Goal: Transaction & Acquisition: Purchase product/service

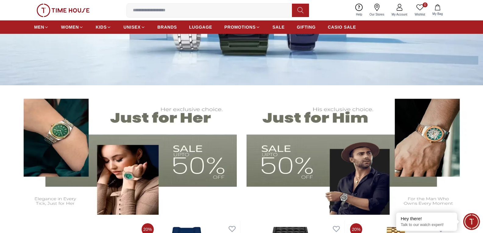
scroll to position [183, 0]
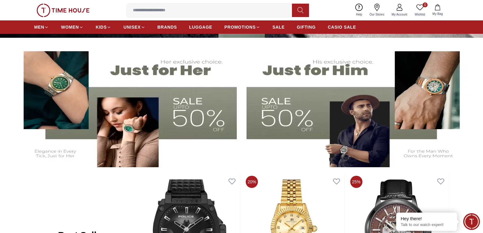
click at [292, 105] on img at bounding box center [357, 105] width 222 height 123
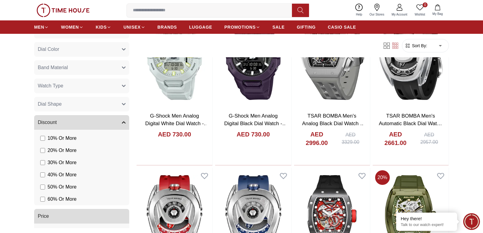
scroll to position [365, 0]
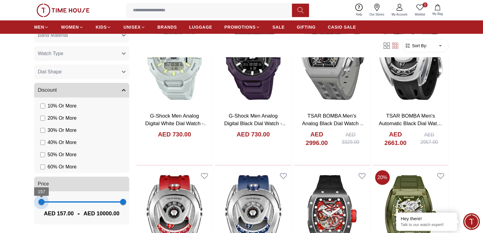
type input "*"
drag, startPoint x: 56, startPoint y: 203, endPoint x: 40, endPoint y: 205, distance: 16.6
click at [40, 205] on span "1 10000" at bounding box center [81, 201] width 83 height 9
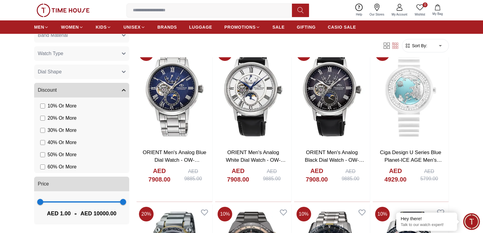
scroll to position [61, 0]
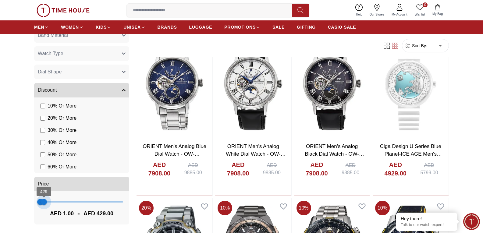
type input "***"
drag, startPoint x: 116, startPoint y: 201, endPoint x: 43, endPoint y: 205, distance: 72.9
click at [43, 205] on span "390" at bounding box center [44, 202] width 6 height 6
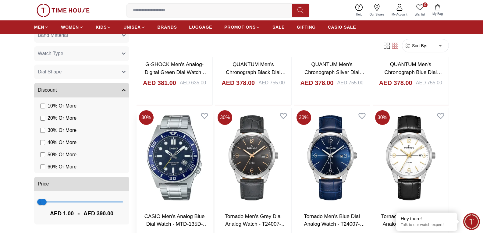
scroll to position [609, 0]
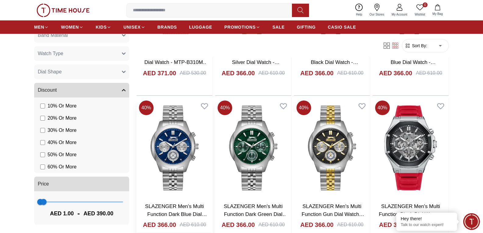
scroll to position [1066, 0]
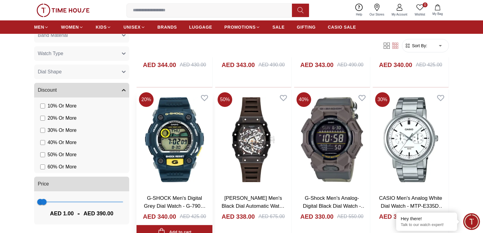
scroll to position [2010, 0]
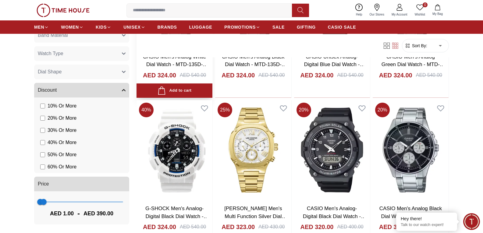
scroll to position [2589, 0]
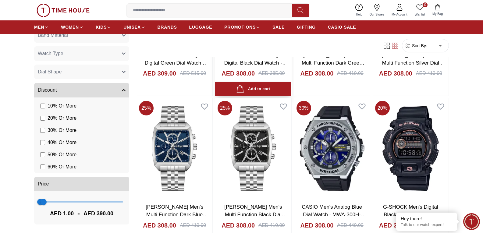
scroll to position [3381, 0]
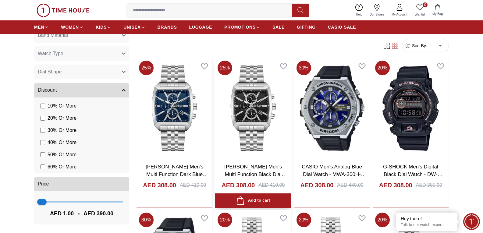
click at [256, 171] on link "Lee Cooper Men's Multi Function Black Dial Watch - LC08139.350" at bounding box center [255, 174] width 62 height 21
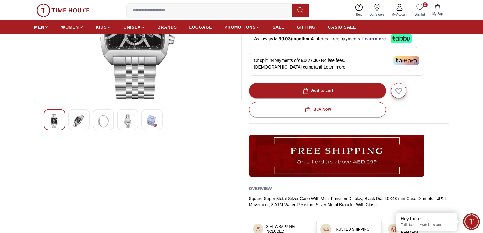
scroll to position [122, 0]
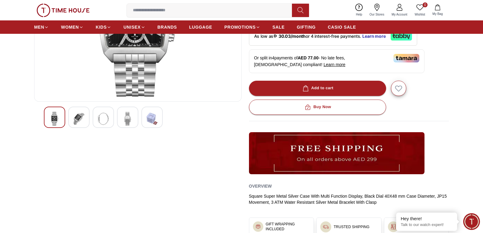
click at [80, 117] on img at bounding box center [78, 119] width 11 height 14
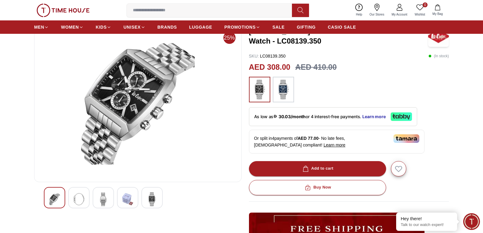
scroll to position [30, 0]
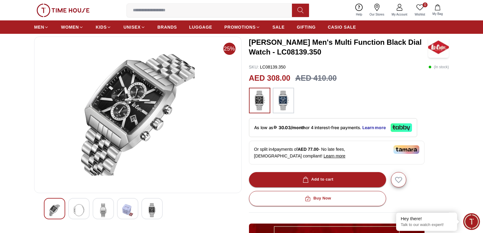
click at [101, 210] on img at bounding box center [103, 210] width 11 height 14
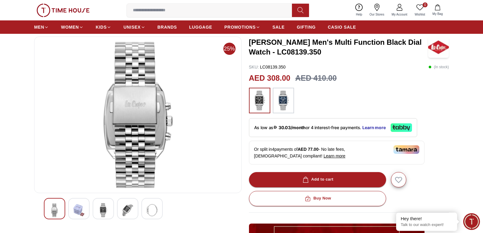
click at [145, 209] on div at bounding box center [151, 208] width 21 height 21
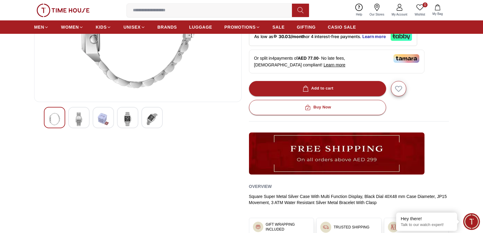
scroll to position [122, 0]
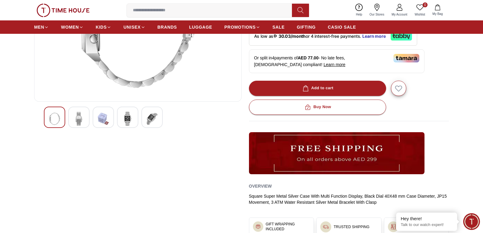
click at [83, 117] on img at bounding box center [78, 119] width 11 height 14
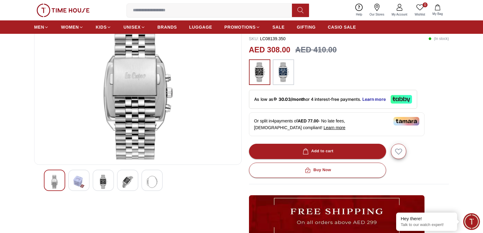
scroll to position [30, 0]
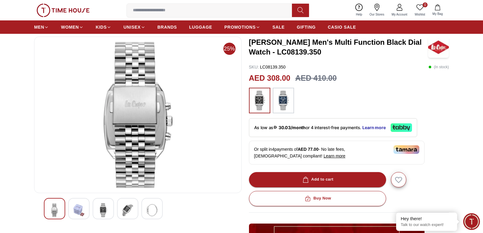
click at [76, 211] on img at bounding box center [78, 210] width 11 height 14
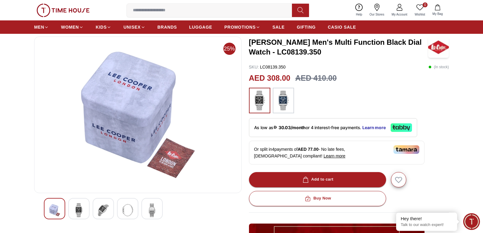
click at [102, 212] on img at bounding box center [103, 210] width 11 height 14
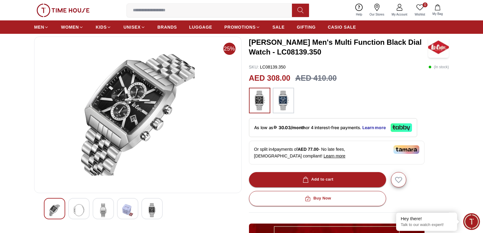
click at [129, 210] on img at bounding box center [127, 210] width 11 height 14
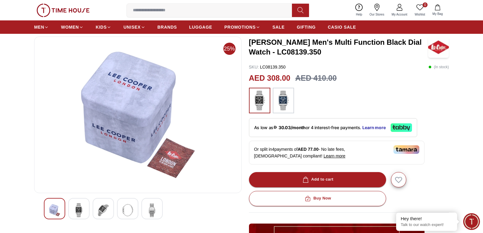
click at [150, 210] on img at bounding box center [152, 210] width 11 height 14
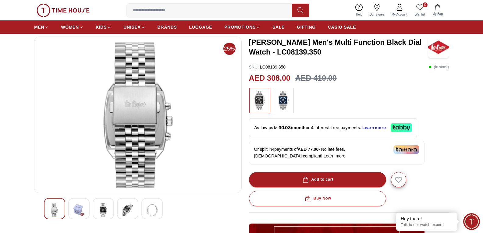
click at [52, 207] on img at bounding box center [54, 210] width 11 height 14
click at [152, 209] on img at bounding box center [152, 210] width 11 height 14
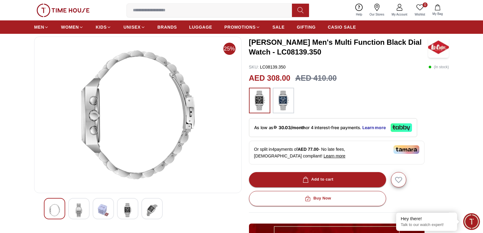
click at [62, 209] on div at bounding box center [54, 208] width 21 height 21
click at [72, 209] on div at bounding box center [78, 208] width 21 height 21
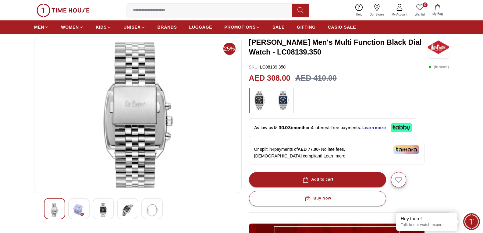
click at [103, 212] on img at bounding box center [103, 210] width 11 height 14
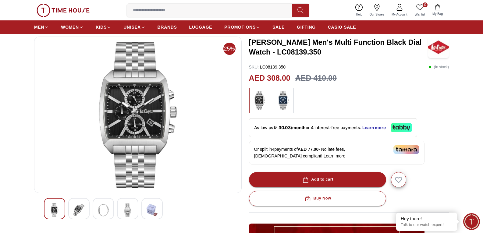
click at [79, 209] on img at bounding box center [78, 210] width 11 height 14
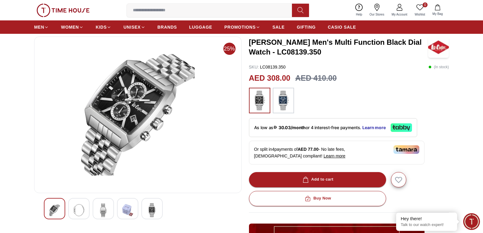
click at [93, 208] on div at bounding box center [103, 208] width 21 height 21
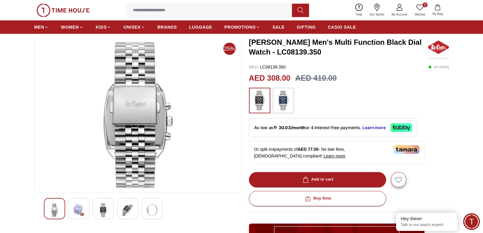
click at [125, 210] on img at bounding box center [127, 210] width 11 height 14
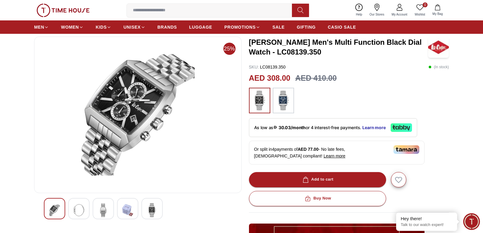
click at [56, 207] on img at bounding box center [54, 210] width 11 height 14
click at [78, 208] on img at bounding box center [78, 210] width 11 height 14
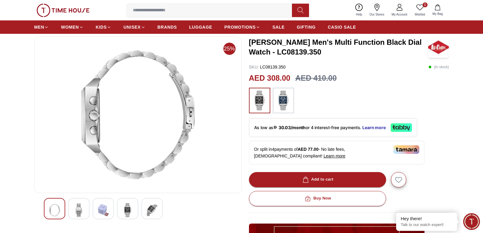
click at [103, 210] on img at bounding box center [103, 210] width 11 height 14
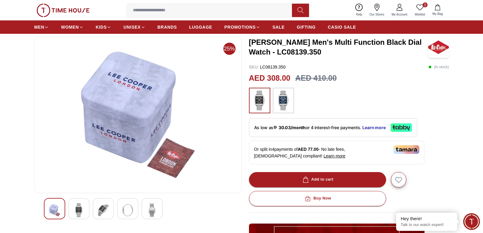
click at [126, 214] on img at bounding box center [127, 210] width 11 height 14
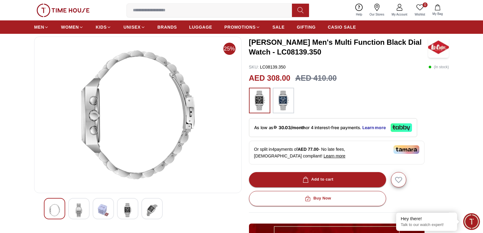
click at [147, 213] on img at bounding box center [152, 210] width 11 height 14
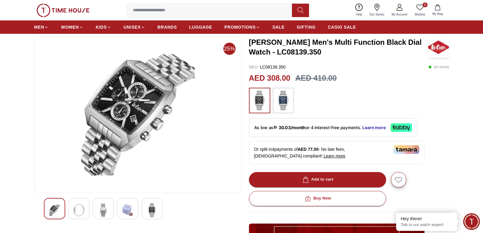
click at [73, 208] on div at bounding box center [78, 208] width 21 height 21
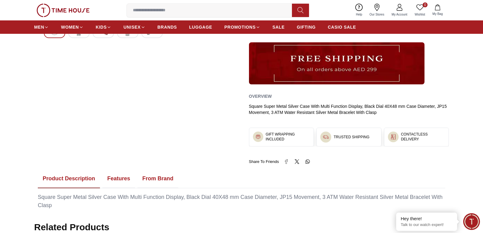
scroll to position [213, 0]
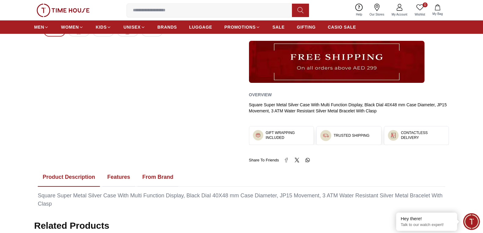
click at [117, 173] on button "Features" at bounding box center [118, 177] width 33 height 19
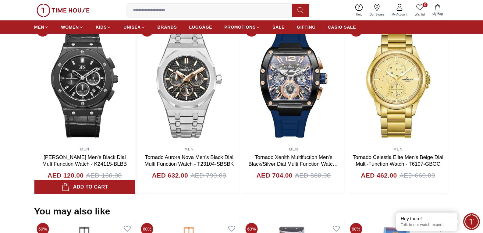
scroll to position [548, 0]
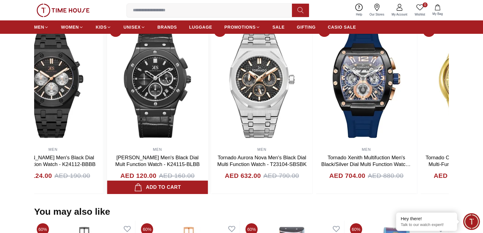
click at [168, 112] on img at bounding box center [157, 83] width 101 height 122
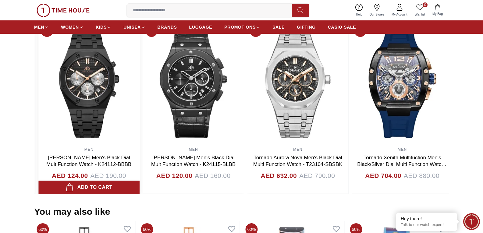
click at [113, 138] on img at bounding box center [88, 83] width 101 height 122
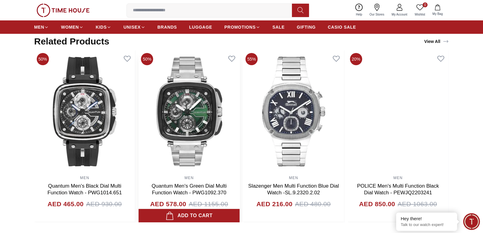
scroll to position [515, 0]
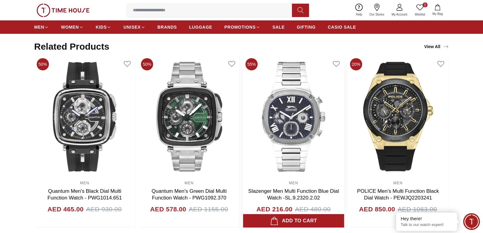
click at [292, 193] on link "Slazenger Men Multi Function Blue Dial Watch -SL.9.2320.2.02" at bounding box center [293, 194] width 91 height 12
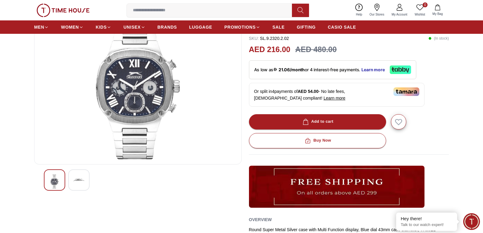
scroll to position [91, 0]
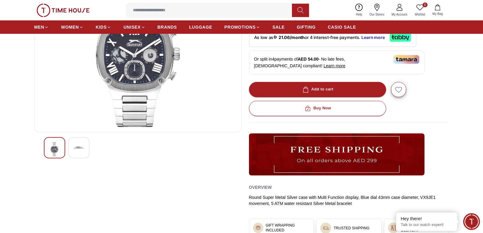
click at [73, 148] on img at bounding box center [78, 147] width 11 height 11
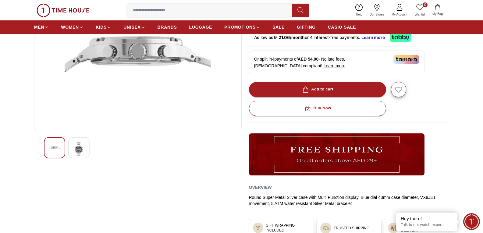
click at [53, 148] on img at bounding box center [54, 147] width 11 height 11
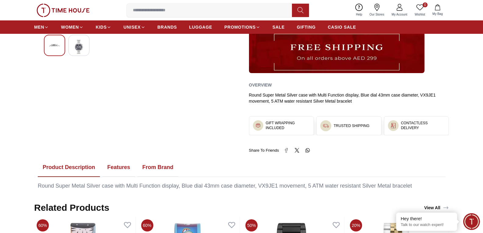
scroll to position [244, 0]
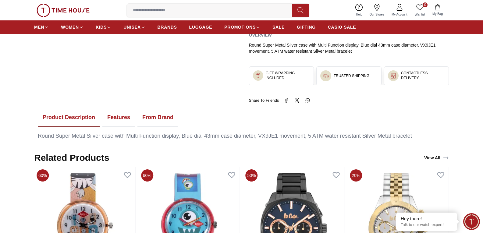
click at [117, 112] on button "Features" at bounding box center [118, 117] width 33 height 19
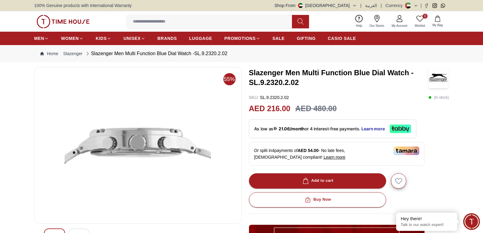
scroll to position [61, 0]
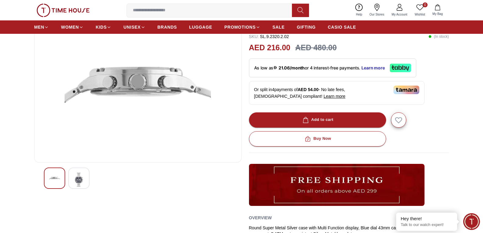
click at [75, 181] on img at bounding box center [78, 180] width 11 height 14
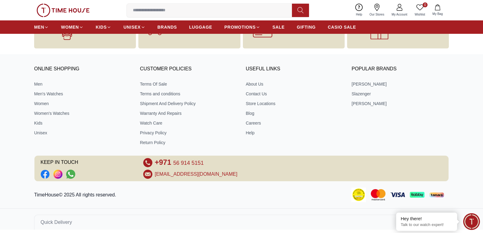
scroll to position [912, 0]
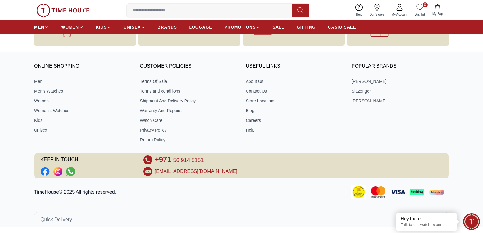
click at [154, 13] on input at bounding box center [212, 10] width 170 height 12
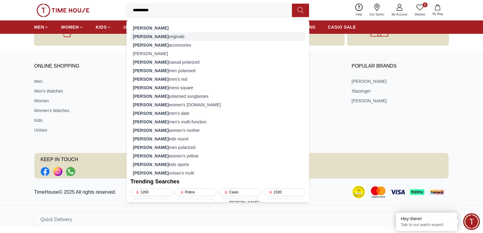
type input "**********"
click at [159, 36] on div "lee cooper originals" at bounding box center [217, 36] width 175 height 9
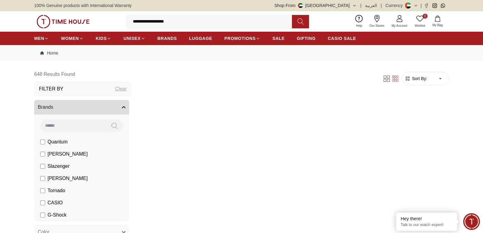
click at [174, 23] on input "**********" at bounding box center [212, 22] width 170 height 12
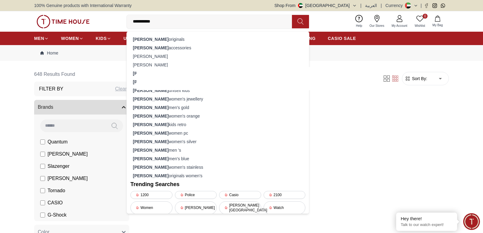
type input "**********"
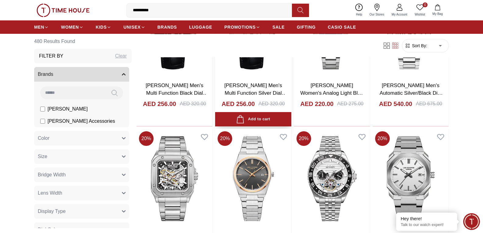
scroll to position [487, 0]
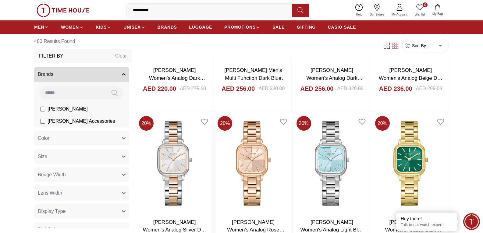
scroll to position [1218, 0]
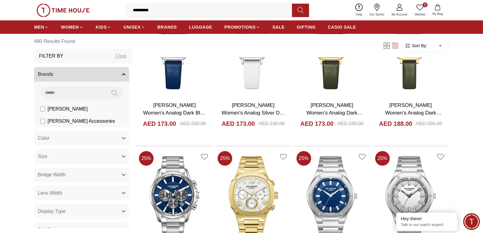
scroll to position [1980, 0]
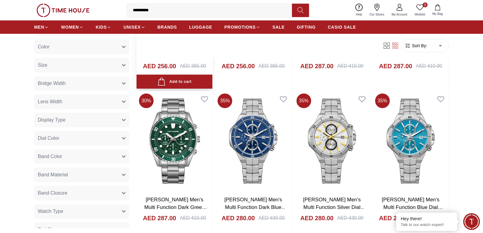
scroll to position [2741, 0]
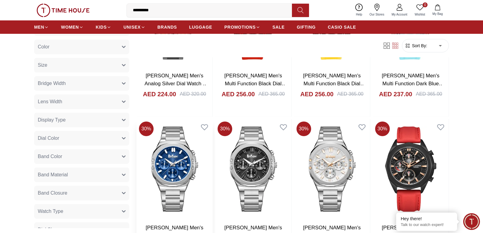
scroll to position [3381, 0]
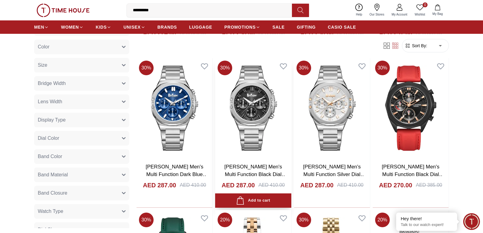
click at [249, 168] on link "LEE COOPER Men's Multi Function Black Dial Watch - LC07991.350" at bounding box center [255, 174] width 62 height 21
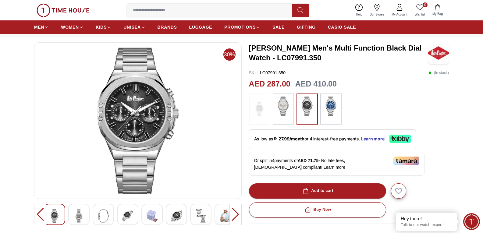
scroll to position [30, 0]
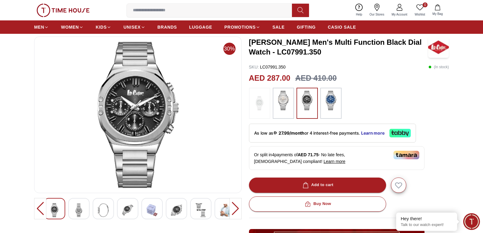
click at [75, 207] on img at bounding box center [78, 210] width 11 height 14
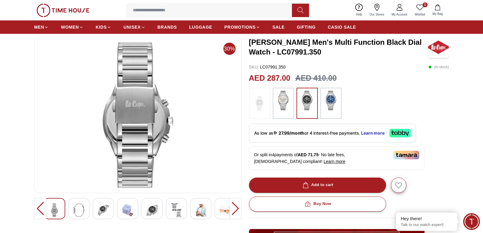
click at [83, 209] on img at bounding box center [78, 210] width 11 height 14
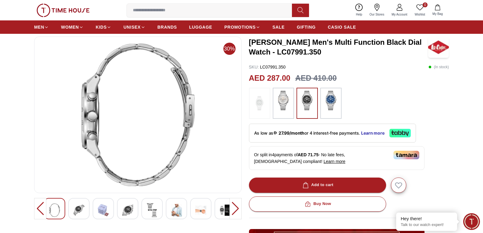
click at [74, 205] on img at bounding box center [78, 210] width 11 height 14
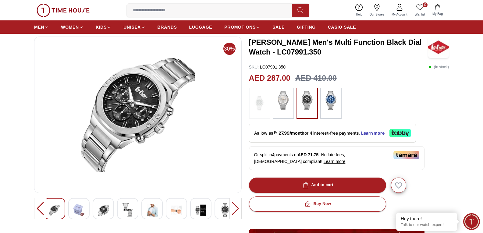
click at [102, 208] on img at bounding box center [103, 210] width 11 height 14
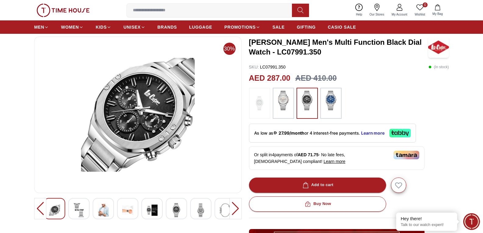
click at [109, 208] on div at bounding box center [103, 208] width 21 height 21
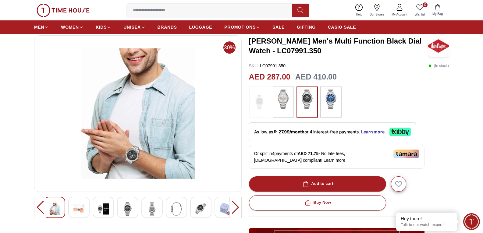
scroll to position [0, 0]
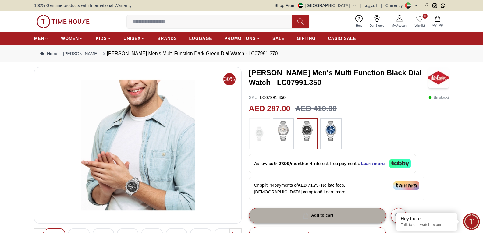
click at [326, 213] on div "Add to cart" at bounding box center [317, 215] width 32 height 7
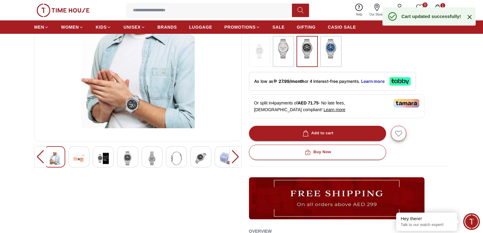
scroll to position [91, 0]
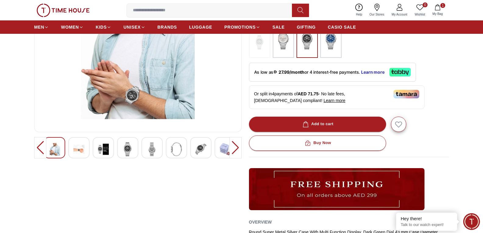
click at [149, 148] on img at bounding box center [152, 149] width 11 height 14
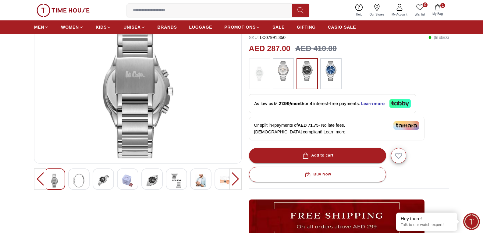
scroll to position [30, 0]
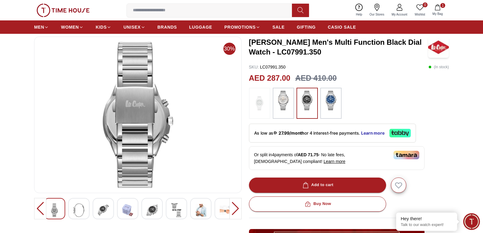
click at [177, 204] on img at bounding box center [176, 210] width 11 height 14
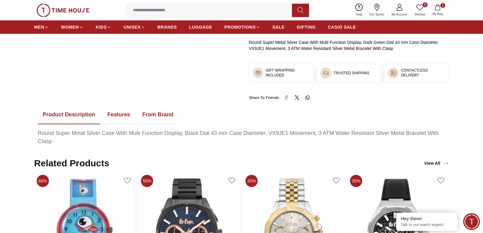
scroll to position [305, 0]
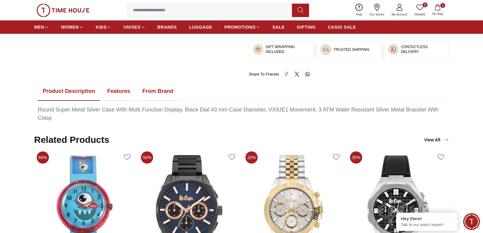
click at [115, 90] on button "Features" at bounding box center [118, 91] width 33 height 19
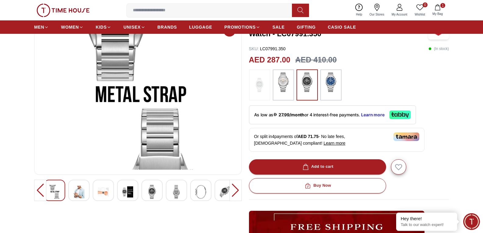
scroll to position [61, 0]
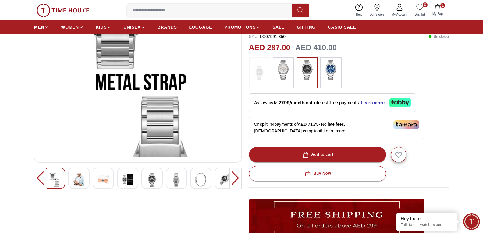
click at [155, 178] on img at bounding box center [152, 180] width 11 height 14
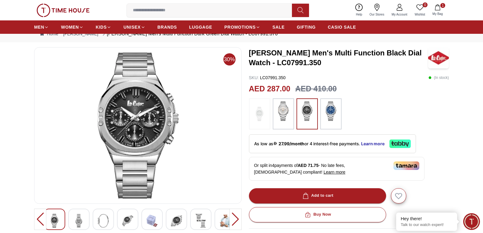
scroll to position [30, 0]
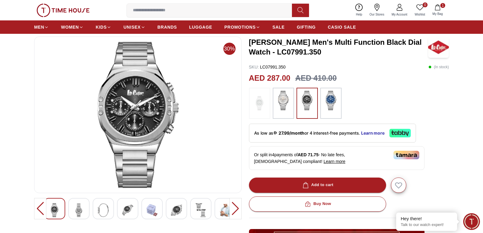
click at [177, 207] on img at bounding box center [176, 210] width 11 height 14
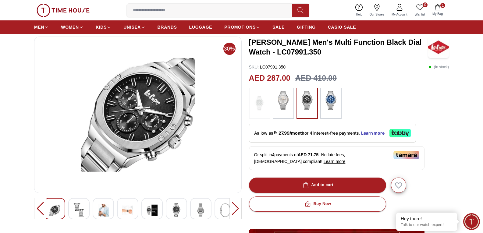
click at [205, 210] on img at bounding box center [200, 210] width 11 height 14
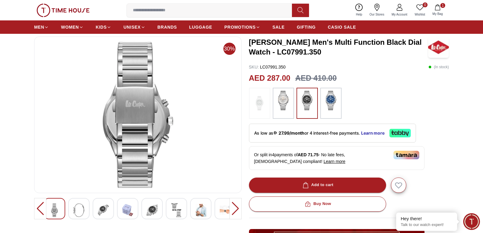
click at [216, 207] on div at bounding box center [224, 208] width 21 height 21
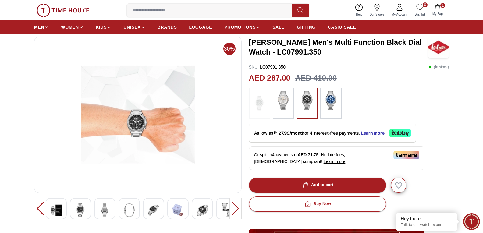
click at [192, 203] on div at bounding box center [202, 208] width 21 height 21
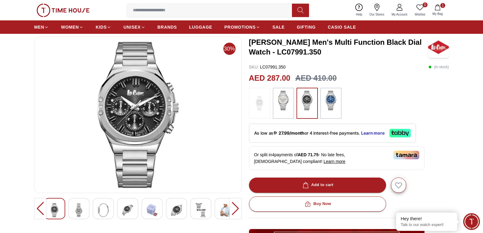
click at [202, 208] on img at bounding box center [200, 210] width 11 height 14
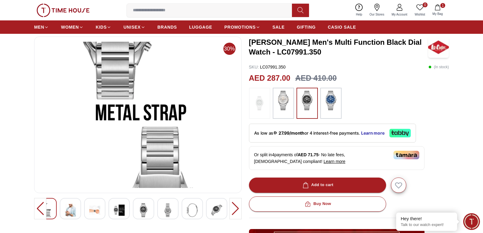
click at [187, 208] on img at bounding box center [192, 210] width 11 height 14
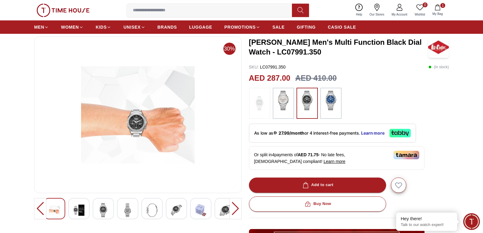
click at [157, 206] on img at bounding box center [152, 210] width 11 height 14
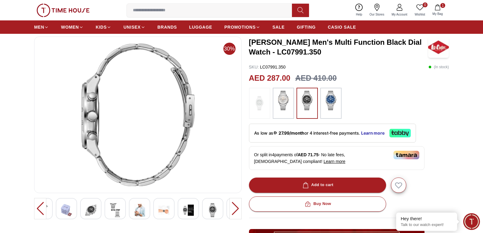
click at [140, 209] on div at bounding box center [139, 208] width 21 height 21
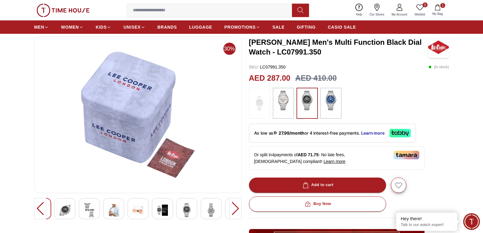
click at [166, 209] on div at bounding box center [162, 208] width 21 height 21
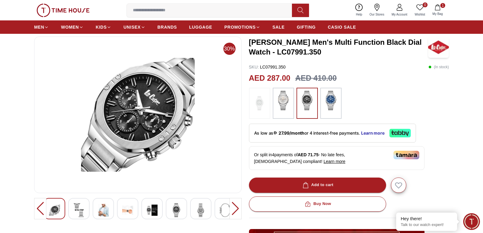
click at [177, 209] on img at bounding box center [176, 210] width 11 height 14
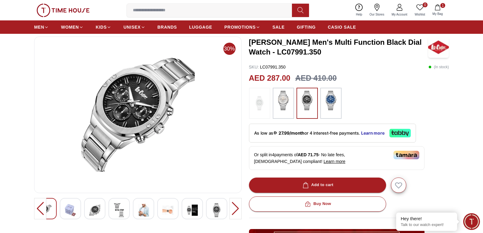
click at [90, 209] on img at bounding box center [94, 210] width 11 height 14
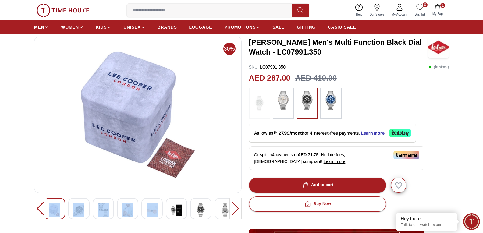
drag, startPoint x: 190, startPoint y: 214, endPoint x: 33, endPoint y: 208, distance: 157.0
click at [37, 208] on div at bounding box center [137, 210] width 207 height 24
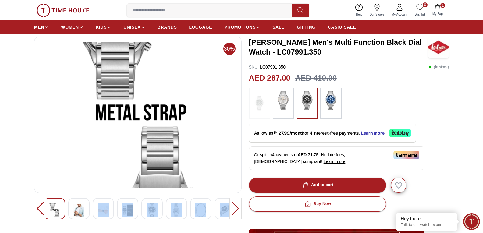
click at [117, 205] on div at bounding box center [127, 208] width 21 height 21
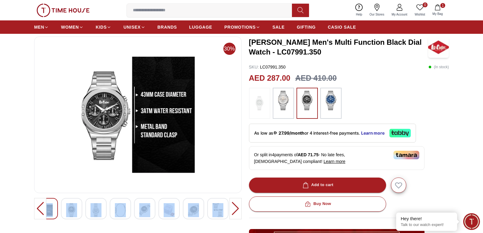
click at [42, 199] on div at bounding box center [137, 210] width 207 height 24
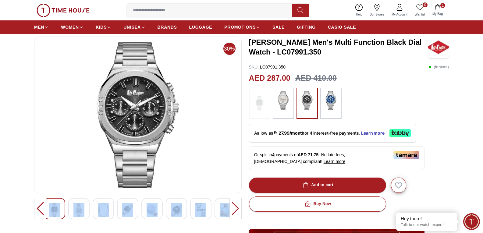
click at [221, 210] on img at bounding box center [225, 210] width 11 height 14
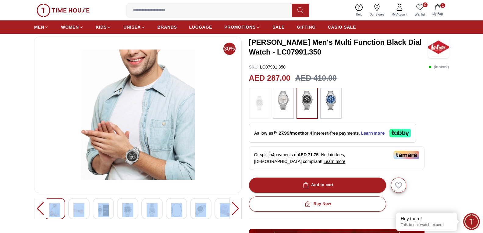
click at [220, 210] on img at bounding box center [225, 210] width 11 height 14
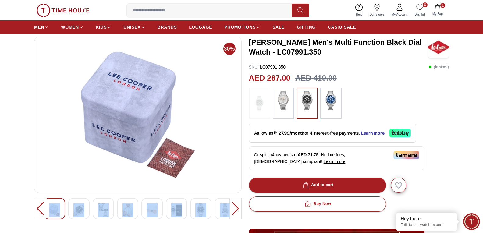
click at [195, 205] on img at bounding box center [200, 210] width 11 height 14
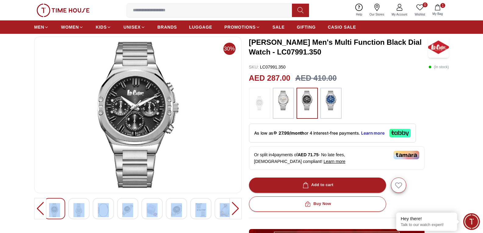
click at [224, 208] on img at bounding box center [225, 210] width 11 height 14
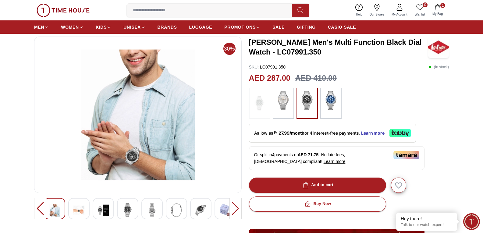
click at [198, 206] on img at bounding box center [200, 210] width 11 height 14
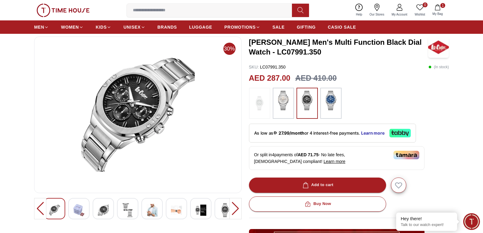
click at [175, 209] on img at bounding box center [176, 210] width 11 height 14
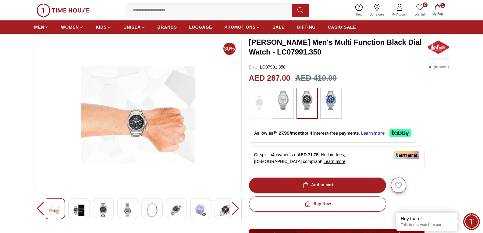
click at [173, 210] on img at bounding box center [176, 210] width 11 height 14
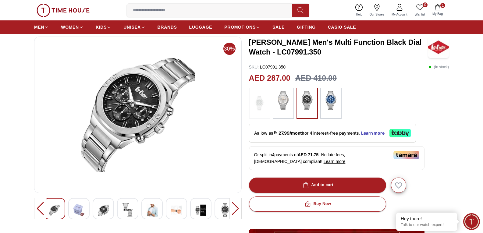
scroll to position [61, 0]
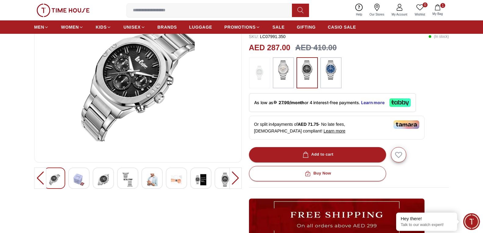
click at [169, 182] on div at bounding box center [176, 178] width 21 height 21
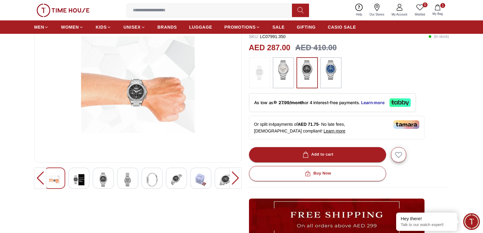
click at [152, 181] on img at bounding box center [152, 180] width 11 height 14
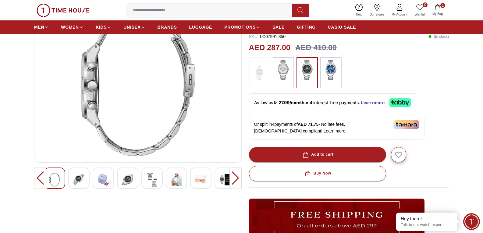
click at [148, 181] on img at bounding box center [152, 180] width 11 height 14
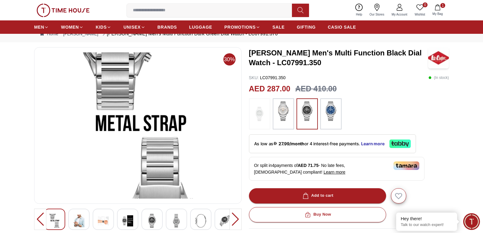
scroll to position [30, 0]
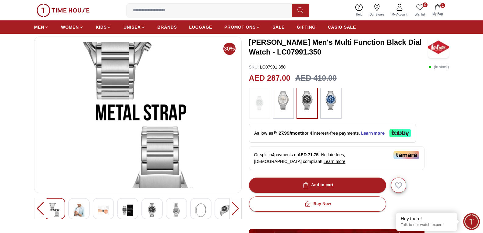
click at [154, 208] on img at bounding box center [152, 210] width 11 height 14
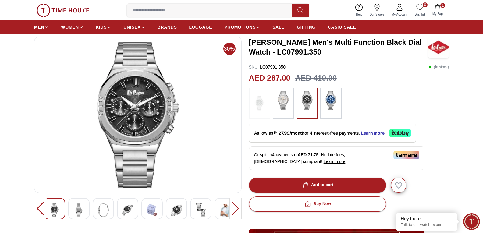
click at [129, 206] on img at bounding box center [127, 210] width 11 height 14
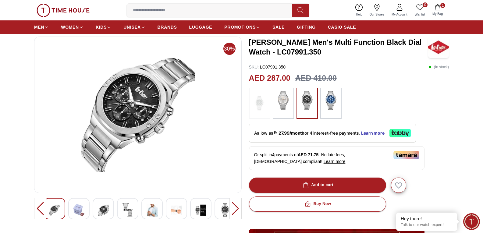
click at [123, 209] on img at bounding box center [127, 210] width 11 height 14
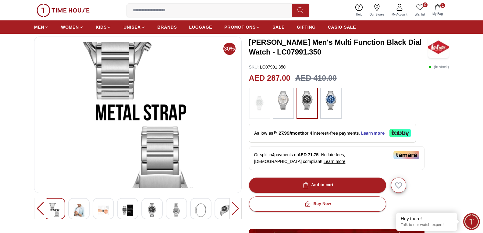
click at [110, 210] on div at bounding box center [103, 208] width 21 height 21
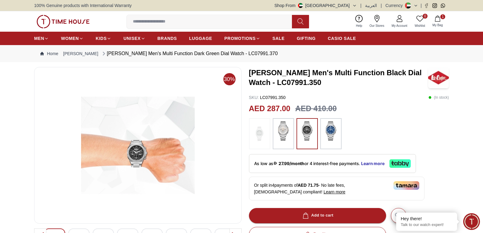
scroll to position [91, 0]
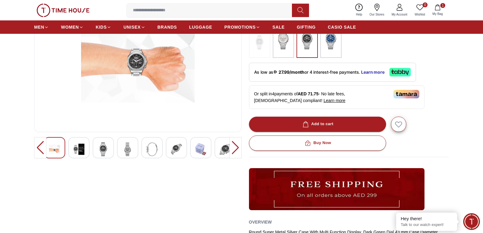
click at [203, 146] on img at bounding box center [200, 149] width 11 height 14
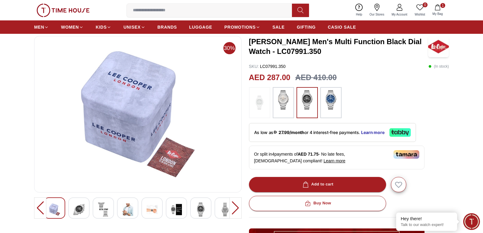
scroll to position [30, 0]
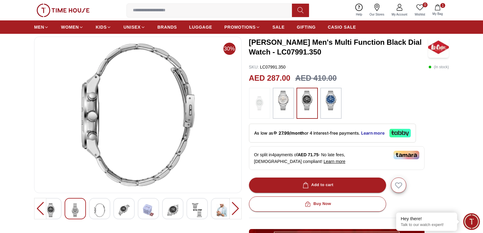
click at [217, 220] on div at bounding box center [137, 210] width 207 height 24
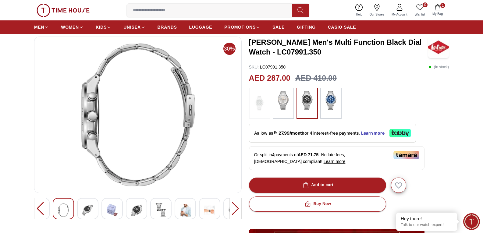
click at [232, 217] on div at bounding box center [137, 210] width 207 height 24
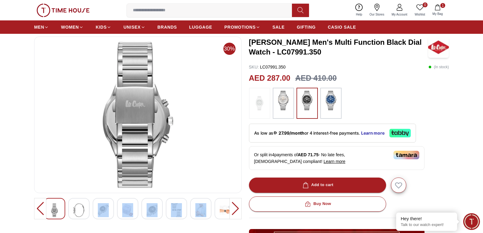
drag, startPoint x: 111, startPoint y: 223, endPoint x: 202, endPoint y: 223, distance: 90.5
click at [207, 225] on div "30%" at bounding box center [137, 194] width 207 height 315
click at [87, 210] on div at bounding box center [78, 208] width 21 height 21
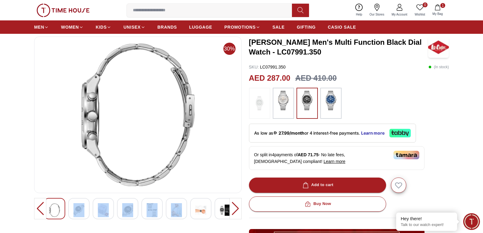
click at [87, 210] on div at bounding box center [78, 208] width 21 height 21
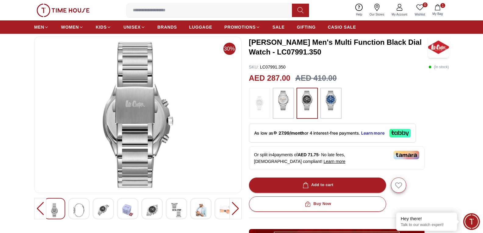
click at [205, 219] on div at bounding box center [137, 210] width 207 height 24
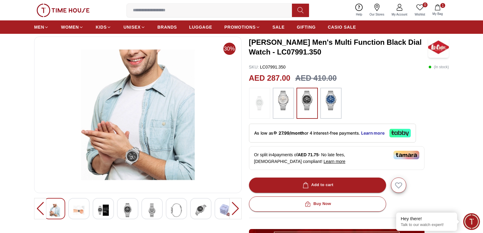
click at [80, 210] on img at bounding box center [78, 210] width 11 height 14
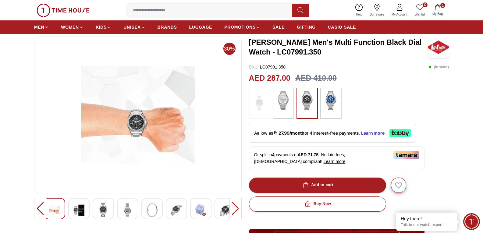
drag, startPoint x: 140, startPoint y: 118, endPoint x: 0, endPoint y: 124, distance: 139.6
click at [77, 213] on img at bounding box center [78, 210] width 11 height 14
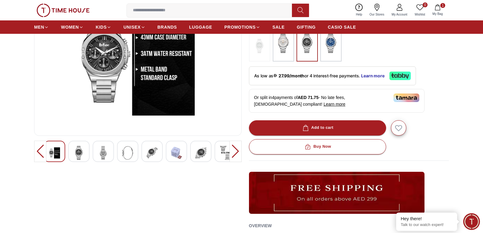
scroll to position [0, 0]
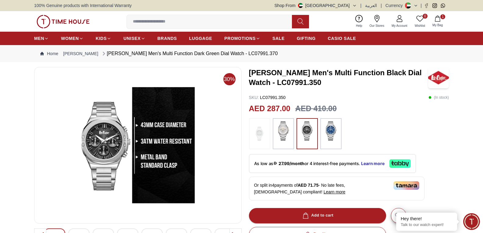
click at [285, 134] on img at bounding box center [283, 130] width 15 height 19
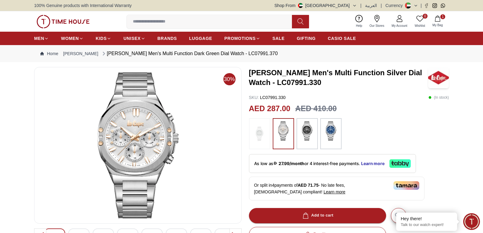
click at [312, 131] on img at bounding box center [306, 130] width 15 height 19
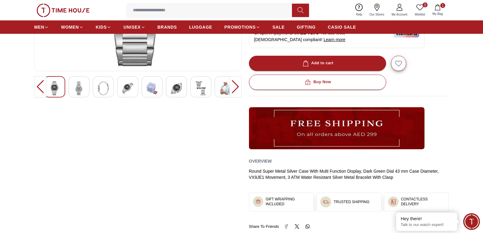
scroll to position [122, 0]
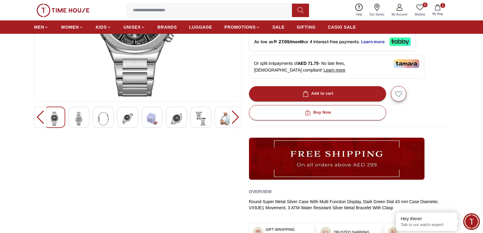
click at [217, 116] on div at bounding box center [224, 117] width 21 height 21
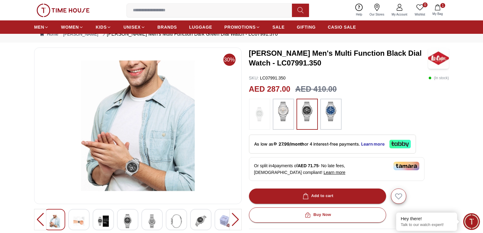
scroll to position [30, 0]
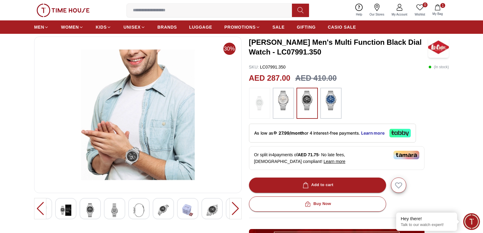
click at [167, 208] on div at bounding box center [163, 208] width 21 height 21
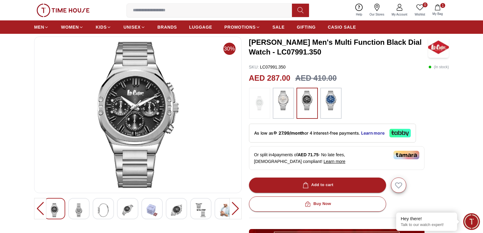
click at [166, 210] on div at bounding box center [176, 208] width 21 height 21
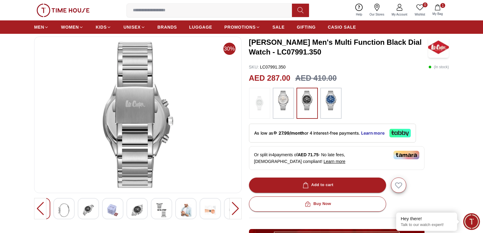
click at [180, 206] on img at bounding box center [185, 210] width 11 height 14
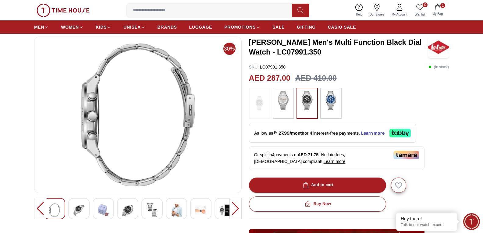
click at [197, 208] on img at bounding box center [200, 210] width 11 height 14
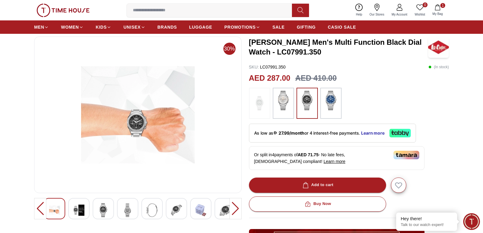
click at [177, 205] on img at bounding box center [176, 210] width 11 height 14
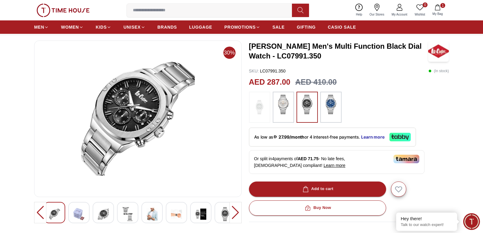
scroll to position [0, 0]
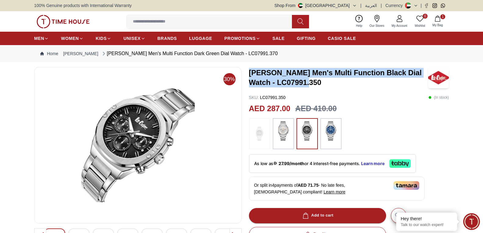
drag, startPoint x: 252, startPoint y: 72, endPoint x: 326, endPoint y: 84, distance: 75.6
click at [326, 84] on div "30% LEE COOPER Men's Multi Function Black Dial Watch - LC07991.350 SKU : LC0799…" at bounding box center [241, 224] width 415 height 315
copy h3 "LEE COOPER Men's Multi Function Black Dial Watch - LC07991.350"
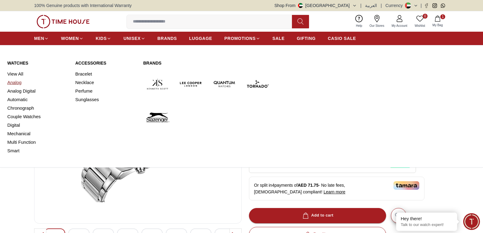
click at [15, 81] on link "Analog" at bounding box center [37, 82] width 61 height 9
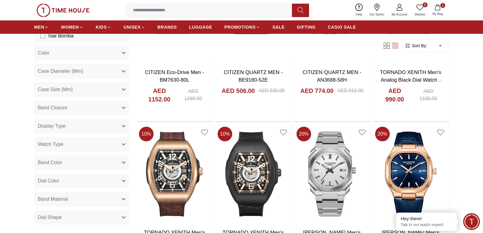
scroll to position [274, 0]
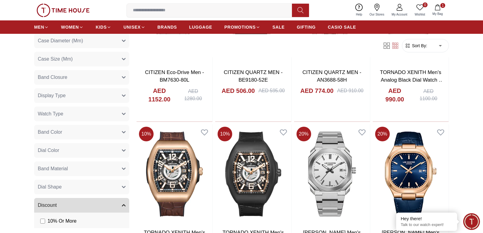
click at [88, 167] on button "Band Material" at bounding box center [81, 168] width 95 height 15
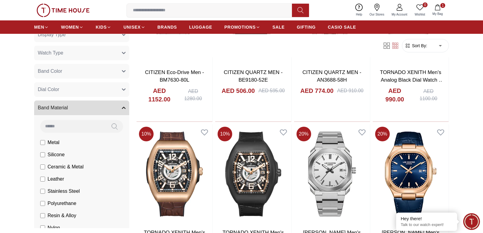
scroll to position [366, 0]
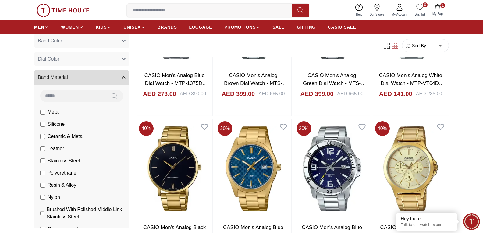
scroll to position [609, 0]
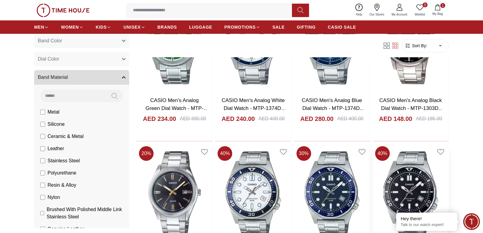
scroll to position [1249, 0]
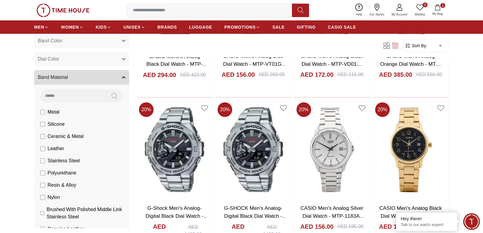
scroll to position [2163, 0]
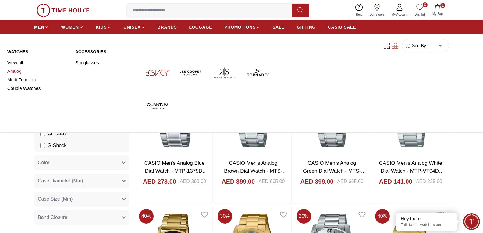
click at [17, 70] on link "Analog" at bounding box center [37, 71] width 61 height 9
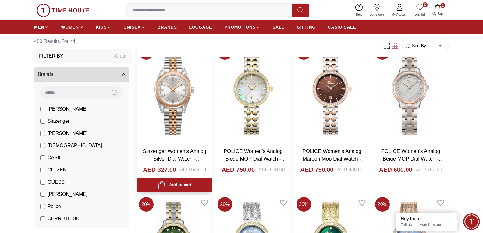
scroll to position [61, 0]
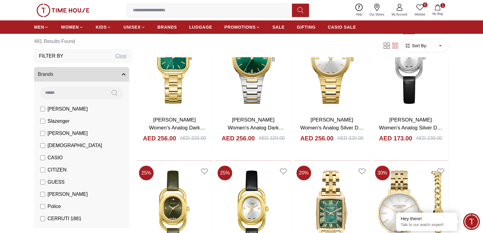
scroll to position [1249, 0]
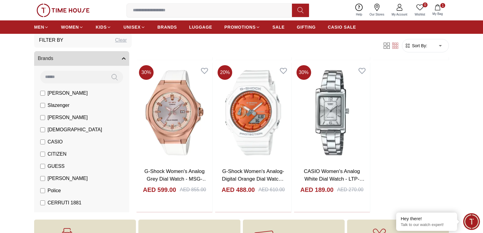
scroll to position [2193, 0]
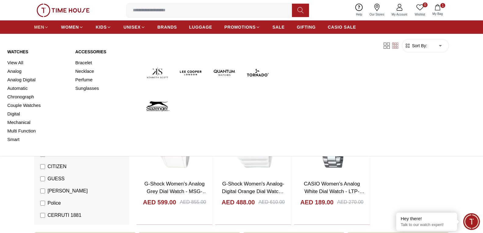
click at [37, 30] on span "MEN" at bounding box center [39, 27] width 10 height 6
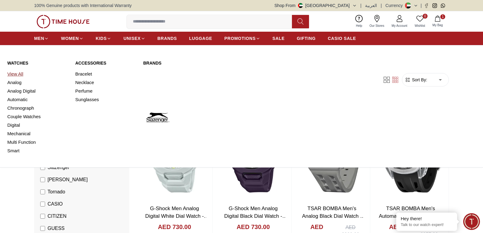
click at [19, 73] on link "View All" at bounding box center [37, 74] width 61 height 9
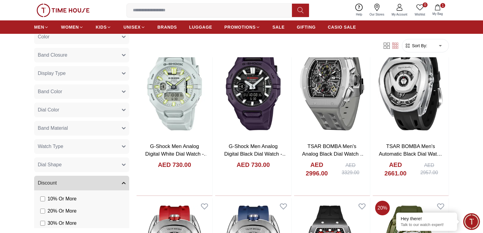
scroll to position [274, 0]
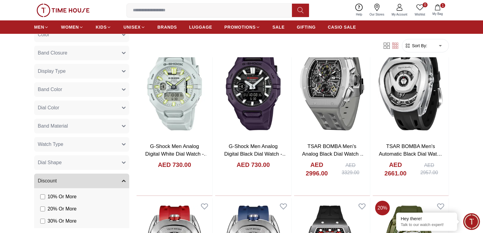
click at [51, 125] on span "Band Material" at bounding box center [53, 125] width 30 height 7
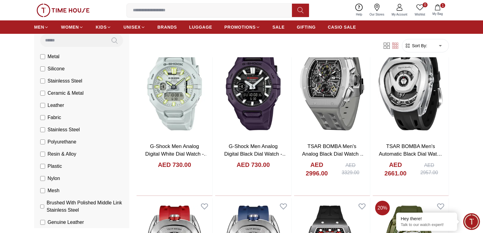
scroll to position [396, 0]
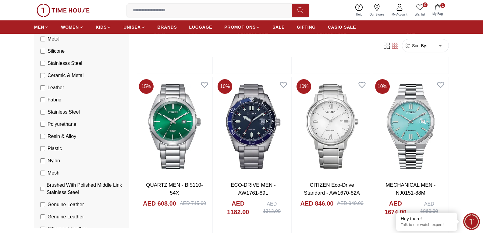
scroll to position [366, 0]
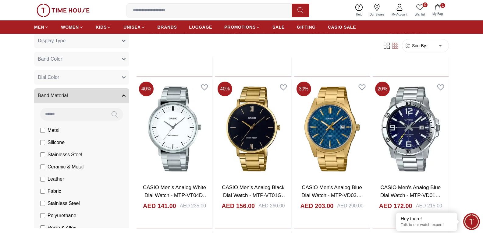
scroll to position [1279, 0]
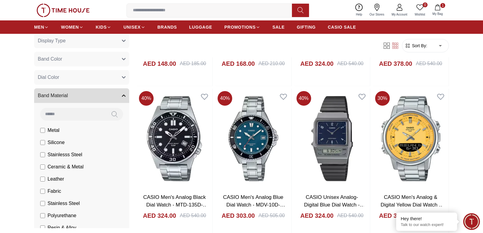
scroll to position [2041, 0]
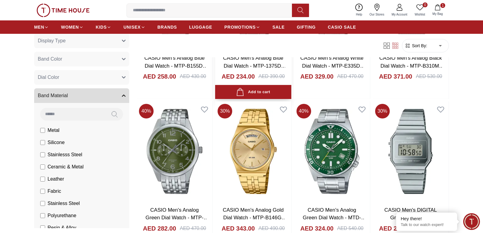
scroll to position [2955, 0]
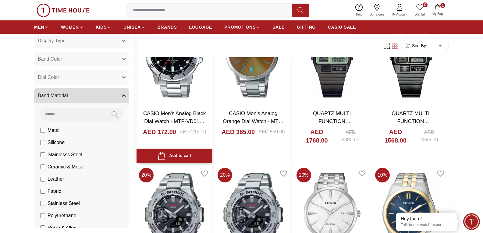
scroll to position [3533, 0]
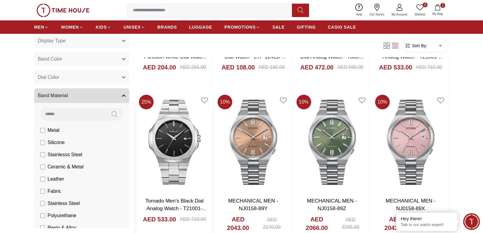
scroll to position [5146, 0]
click at [178, 9] on input at bounding box center [212, 10] width 170 height 12
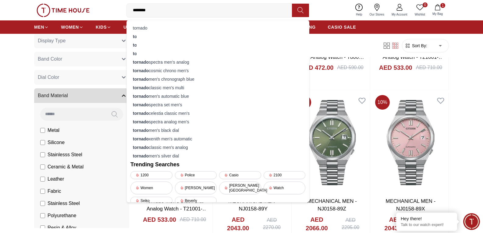
type input "*******"
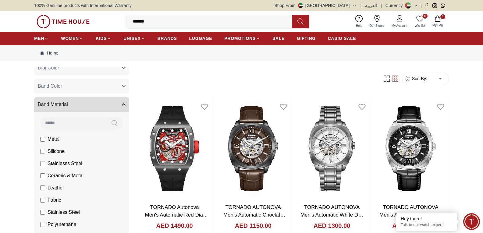
scroll to position [231, 0]
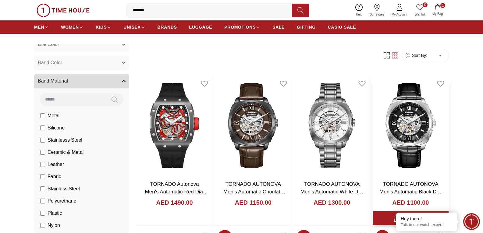
scroll to position [61, 0]
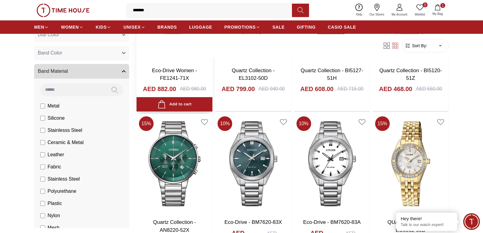
scroll to position [457, 0]
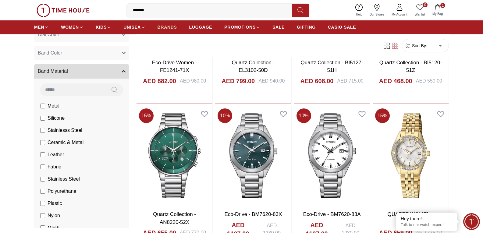
click at [170, 25] on span "BRANDS" at bounding box center [166, 27] width 19 height 6
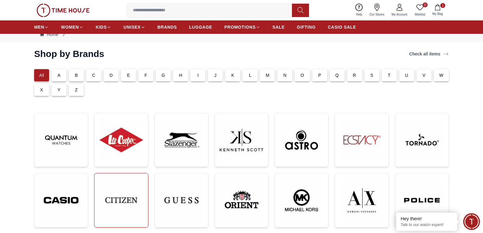
scroll to position [91, 0]
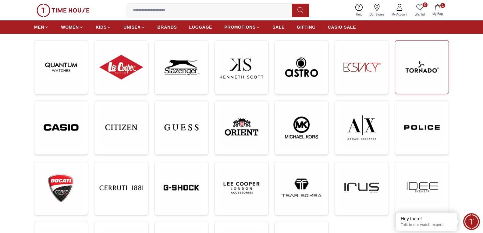
click at [423, 69] on img at bounding box center [422, 67] width 44 height 44
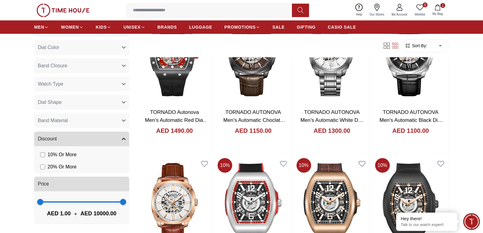
scroll to position [366, 0]
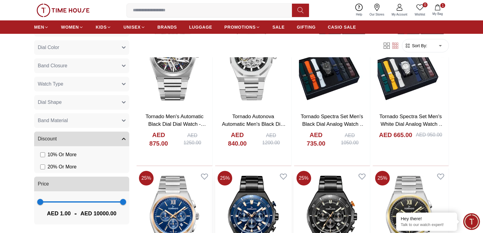
scroll to position [335, 0]
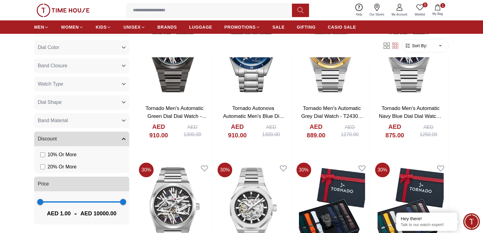
click at [45, 12] on img at bounding box center [63, 10] width 53 height 13
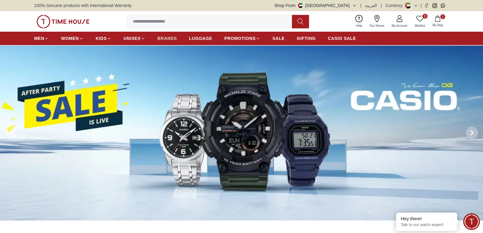
click at [162, 37] on span "BRANDS" at bounding box center [166, 38] width 19 height 6
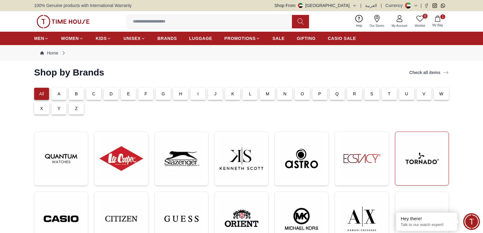
click at [436, 158] on img at bounding box center [422, 159] width 44 height 44
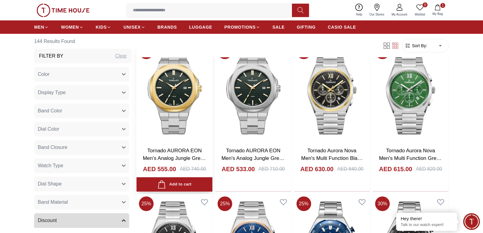
scroll to position [792, 0]
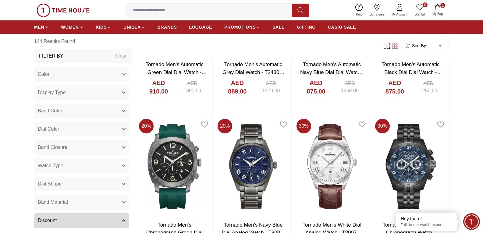
scroll to position [1614, 0]
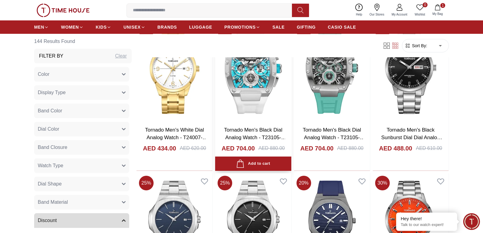
scroll to position [2376, 0]
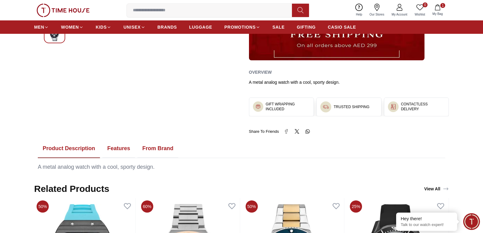
scroll to position [213, 0]
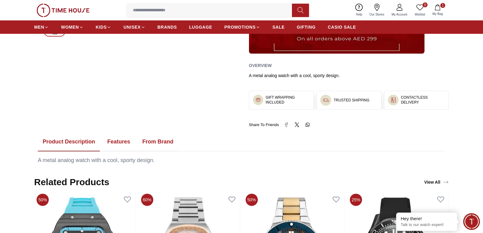
click at [120, 140] on button "Features" at bounding box center [118, 142] width 33 height 19
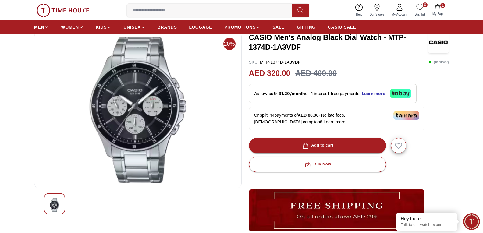
scroll to position [0, 0]
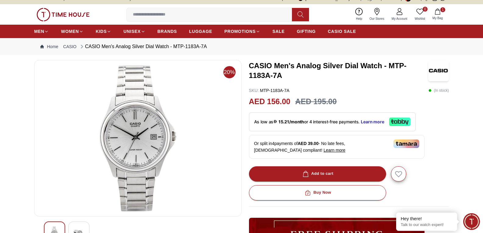
scroll to position [61, 0]
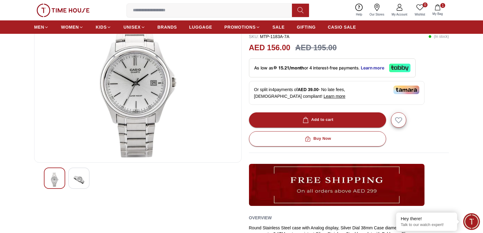
click at [74, 179] on img at bounding box center [78, 180] width 11 height 14
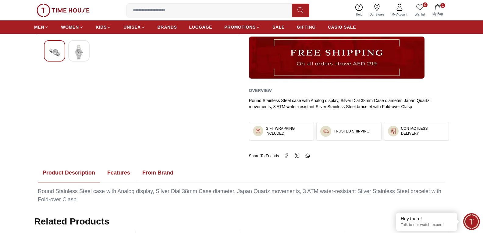
scroll to position [244, 0]
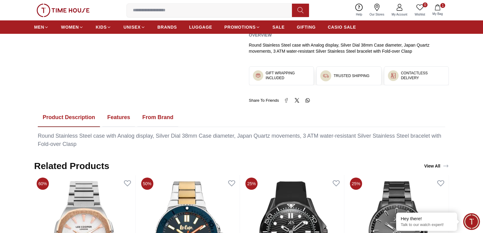
click at [116, 115] on button "Features" at bounding box center [118, 117] width 33 height 19
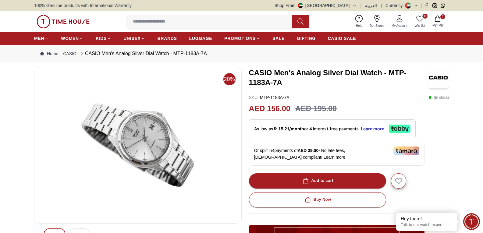
scroll to position [61, 0]
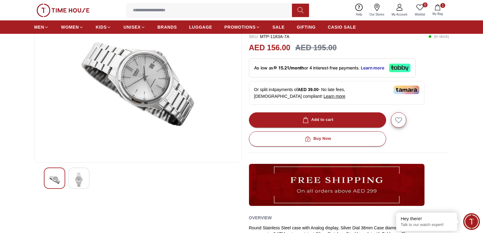
click at [78, 177] on img at bounding box center [78, 180] width 11 height 14
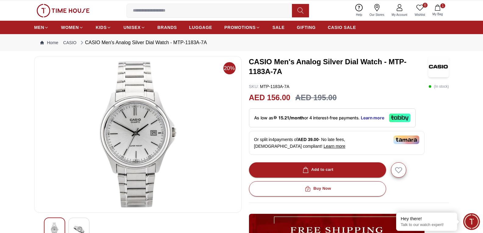
scroll to position [0, 0]
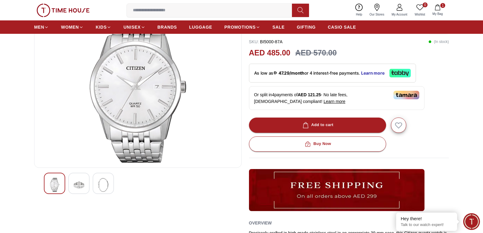
scroll to position [61, 0]
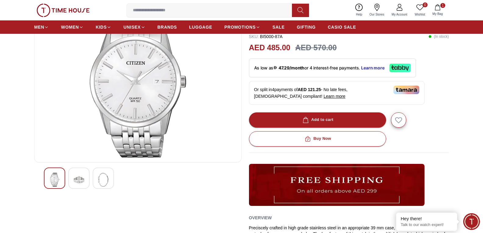
click at [81, 180] on img at bounding box center [78, 180] width 11 height 14
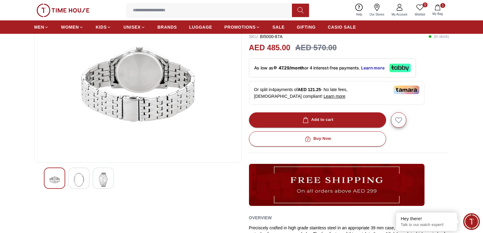
click at [105, 180] on img at bounding box center [103, 180] width 11 height 14
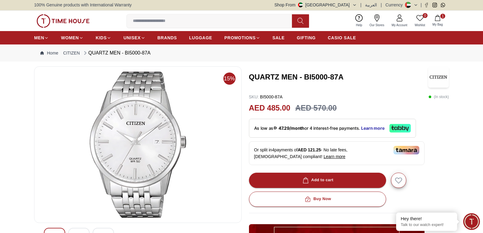
scroll to position [0, 0]
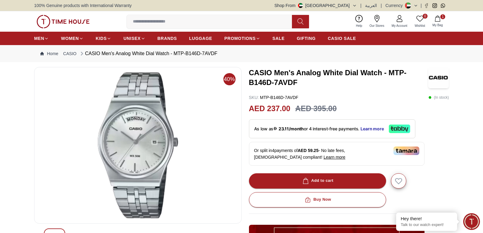
click at [140, 144] on img at bounding box center [137, 145] width 197 height 146
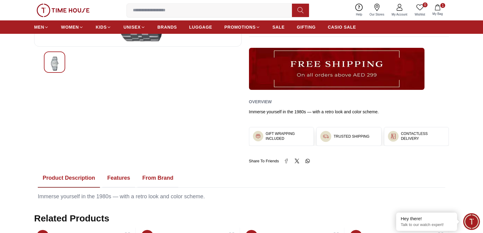
scroll to position [183, 0]
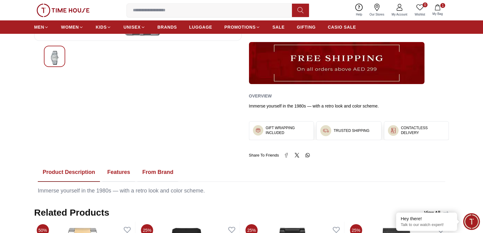
click at [114, 172] on button "Features" at bounding box center [118, 172] width 33 height 19
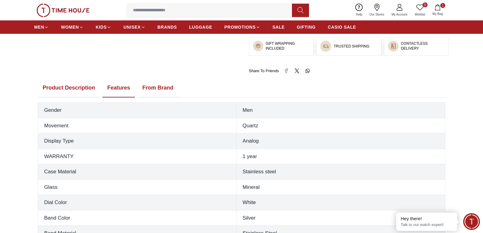
scroll to position [213, 0]
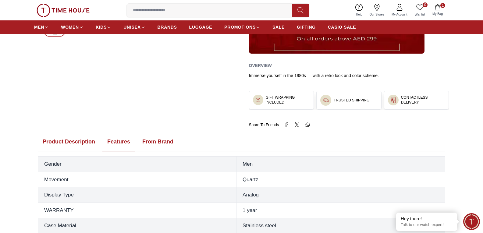
click at [78, 139] on button "Product Description" at bounding box center [69, 142] width 62 height 19
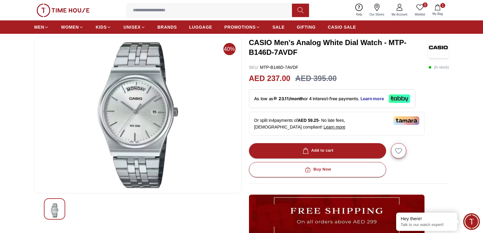
scroll to position [0, 0]
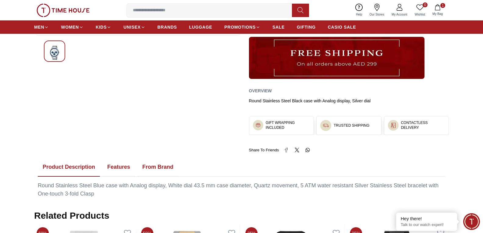
scroll to position [244, 0]
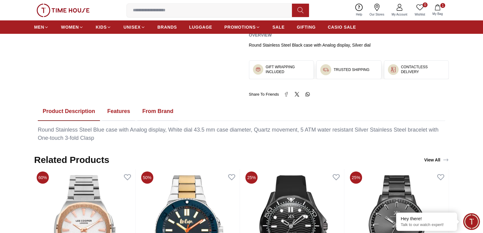
click at [112, 110] on button "Features" at bounding box center [118, 111] width 33 height 19
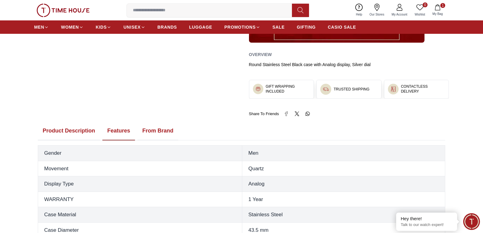
scroll to position [213, 0]
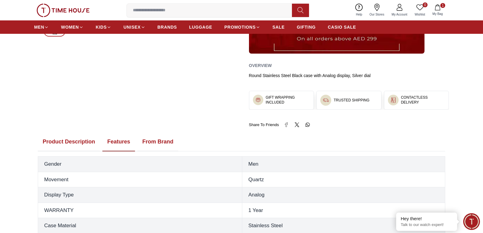
click at [76, 142] on button "Product Description" at bounding box center [69, 142] width 62 height 19
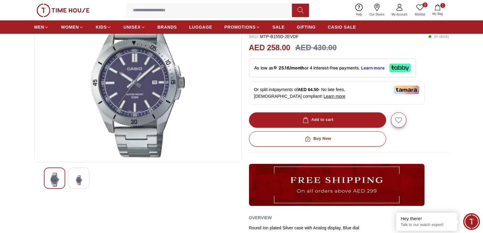
scroll to position [152, 0]
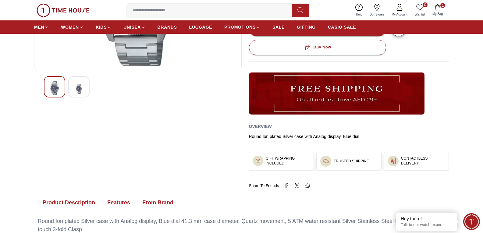
click at [86, 91] on div at bounding box center [78, 86] width 21 height 21
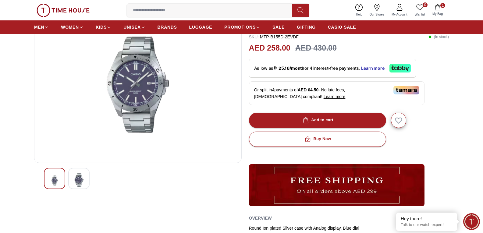
scroll to position [61, 0]
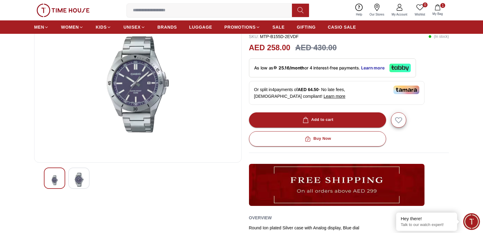
click at [70, 180] on div at bounding box center [78, 178] width 21 height 21
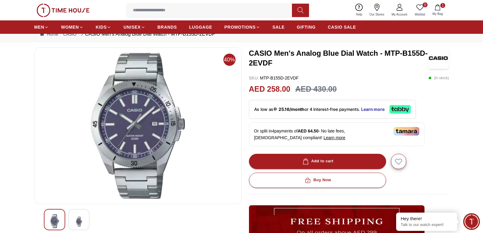
scroll to position [30, 0]
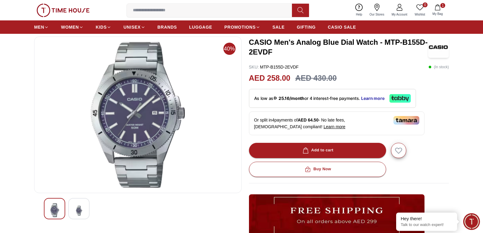
click at [54, 201] on div at bounding box center [54, 208] width 21 height 21
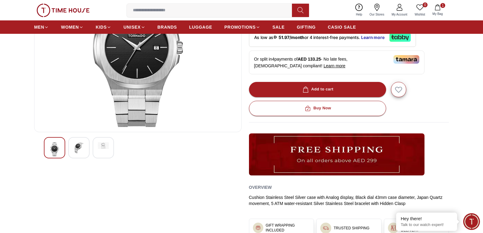
click at [79, 145] on img at bounding box center [78, 147] width 11 height 11
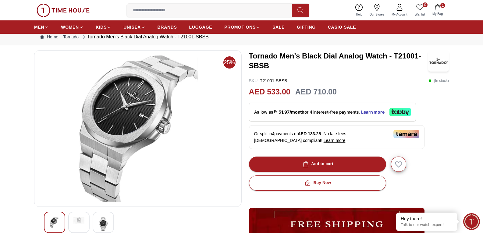
scroll to position [61, 0]
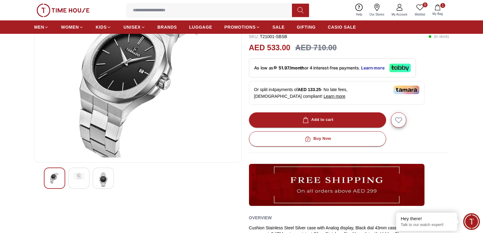
click at [101, 175] on img at bounding box center [103, 180] width 11 height 14
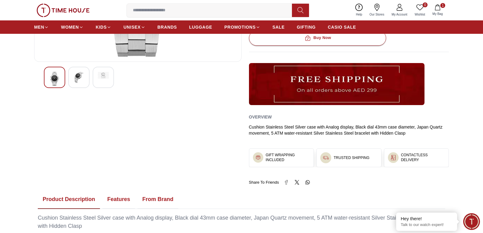
scroll to position [213, 0]
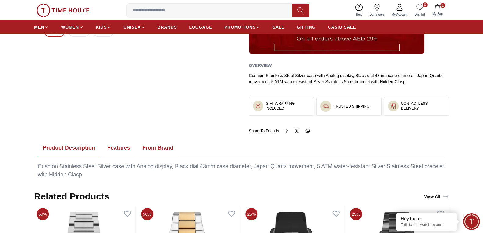
click at [110, 149] on button "Features" at bounding box center [118, 148] width 33 height 19
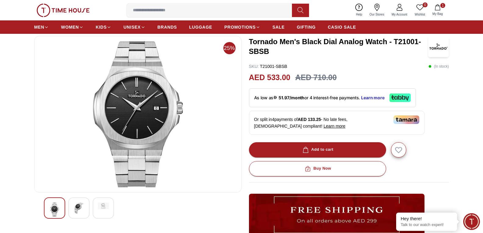
scroll to position [30, 0]
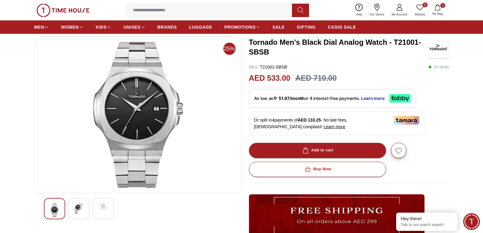
click at [76, 214] on div at bounding box center [78, 208] width 21 height 21
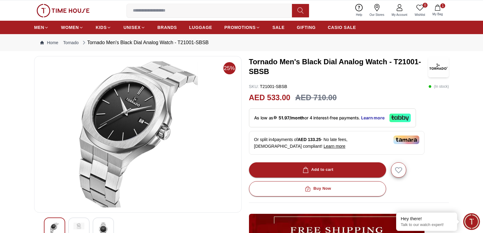
scroll to position [0, 0]
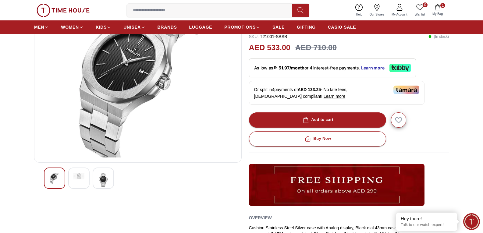
click at [96, 173] on div at bounding box center [103, 178] width 21 height 21
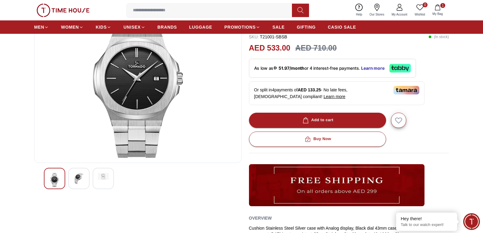
scroll to position [61, 0]
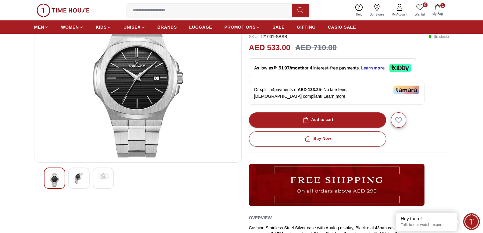
click at [83, 177] on img at bounding box center [78, 178] width 11 height 11
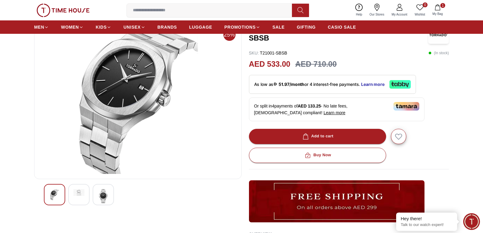
scroll to position [30, 0]
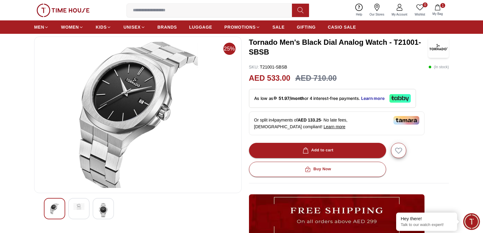
click at [104, 206] on img at bounding box center [103, 210] width 11 height 14
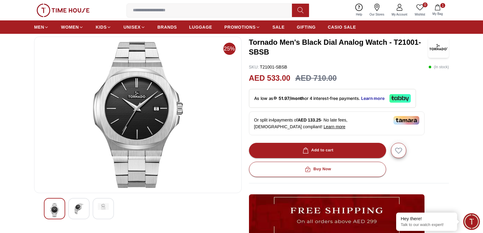
click at [54, 207] on img at bounding box center [54, 210] width 11 height 14
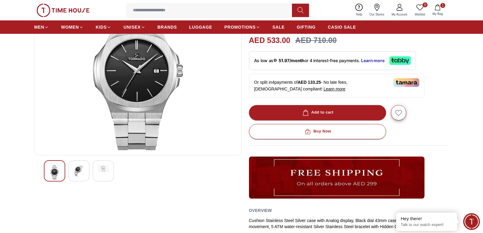
scroll to position [91, 0]
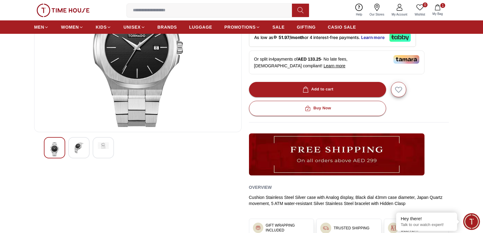
click at [79, 147] on img at bounding box center [78, 147] width 11 height 11
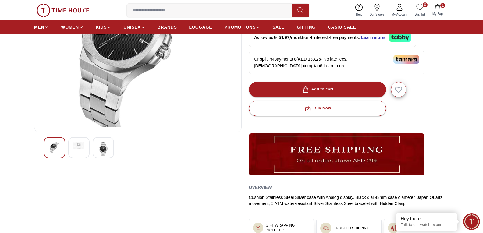
scroll to position [30, 0]
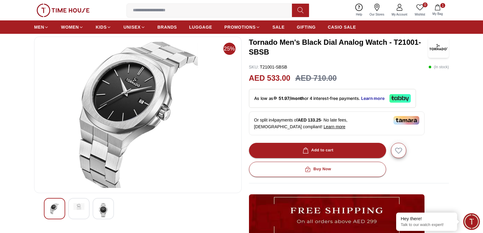
click at [101, 207] on img at bounding box center [103, 210] width 11 height 14
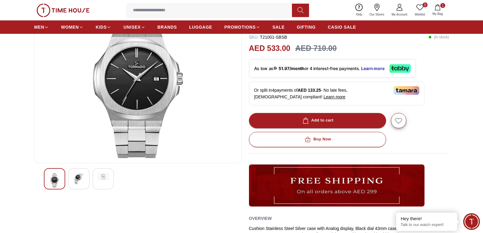
scroll to position [61, 0]
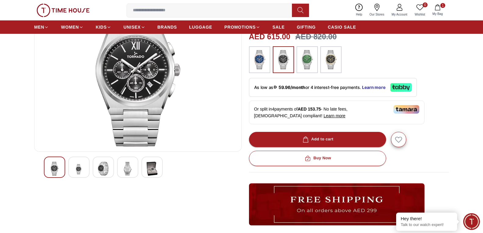
scroll to position [61, 0]
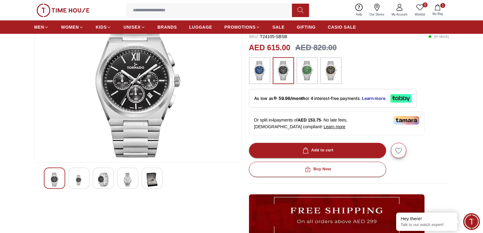
click at [77, 179] on img at bounding box center [78, 180] width 11 height 15
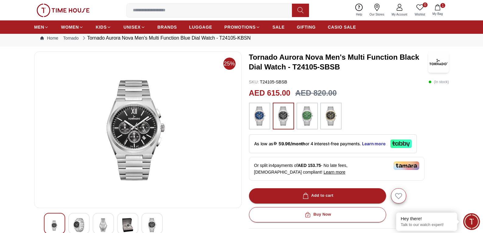
scroll to position [30, 0]
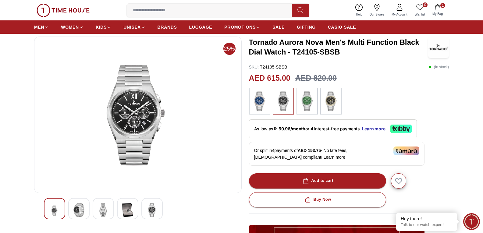
click at [98, 210] on img at bounding box center [103, 210] width 11 height 14
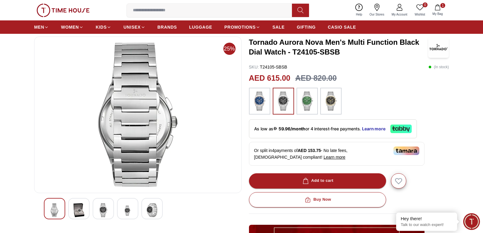
click at [132, 210] on img at bounding box center [127, 210] width 11 height 15
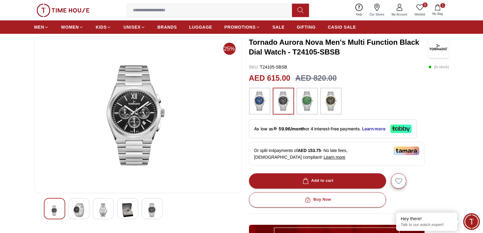
click at [145, 211] on div at bounding box center [151, 208] width 21 height 21
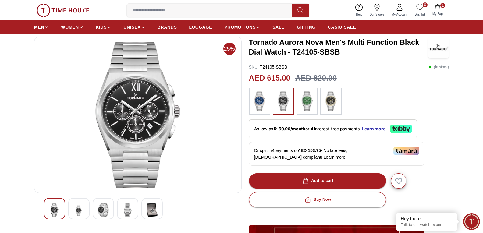
click at [79, 214] on img at bounding box center [78, 210] width 11 height 15
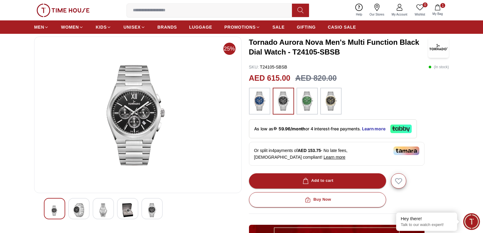
click at [101, 211] on img at bounding box center [103, 210] width 11 height 14
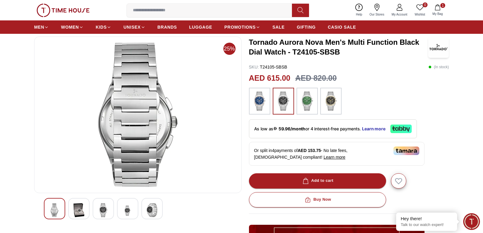
click at [124, 214] on img at bounding box center [127, 210] width 11 height 15
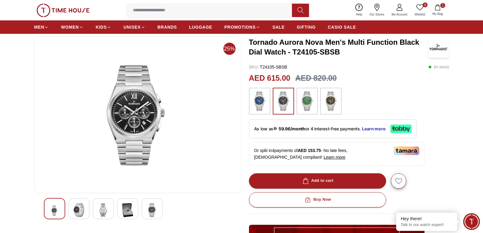
click at [149, 212] on img at bounding box center [152, 210] width 11 height 14
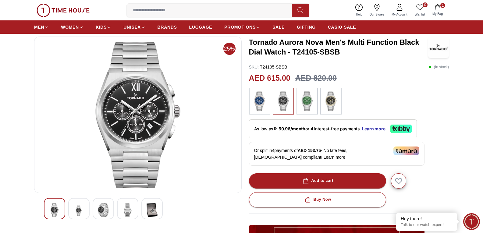
click at [84, 212] on div at bounding box center [78, 208] width 21 height 21
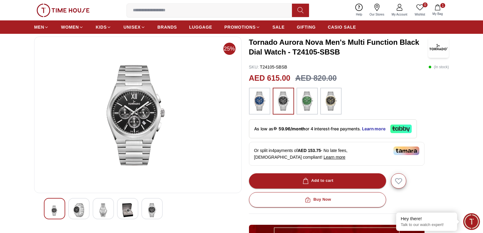
click at [99, 210] on img at bounding box center [103, 210] width 11 height 14
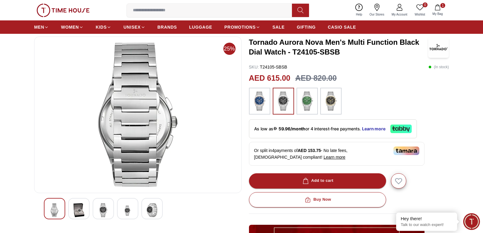
click at [102, 209] on img at bounding box center [103, 210] width 11 height 14
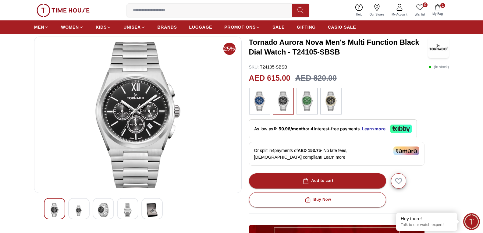
click at [125, 208] on img at bounding box center [127, 210] width 11 height 14
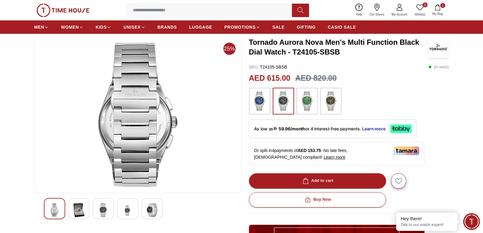
click at [148, 211] on img at bounding box center [152, 210] width 11 height 14
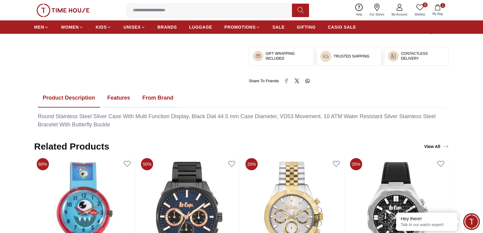
scroll to position [305, 0]
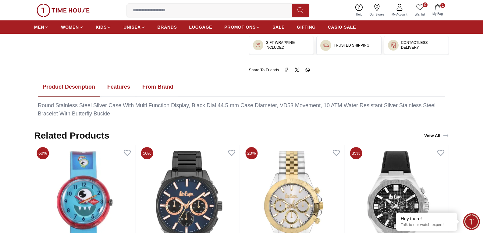
click at [116, 88] on button "Features" at bounding box center [118, 87] width 33 height 19
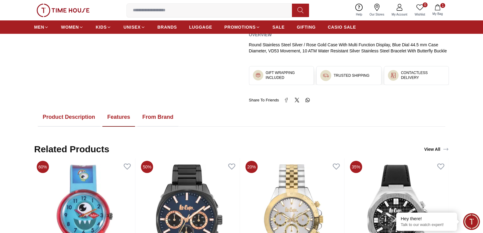
scroll to position [274, 0]
click at [79, 111] on button "Product Description" at bounding box center [69, 117] width 62 height 19
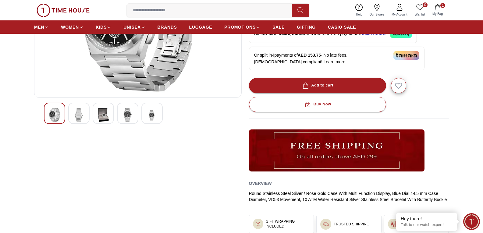
scroll to position [122, 0]
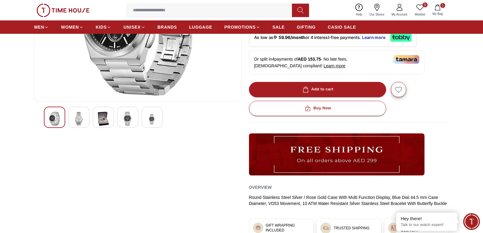
click at [77, 117] on img at bounding box center [78, 119] width 11 height 14
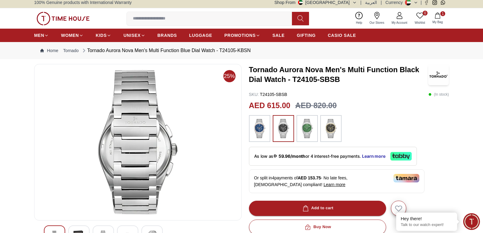
scroll to position [0, 0]
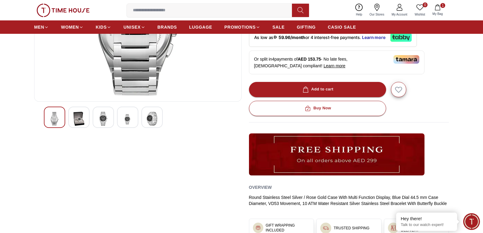
click at [84, 111] on div at bounding box center [78, 117] width 21 height 21
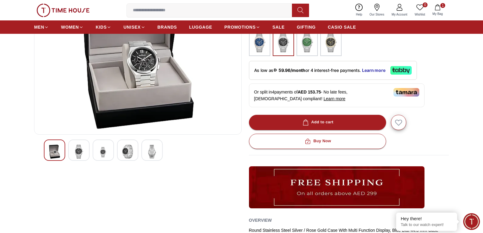
scroll to position [91, 0]
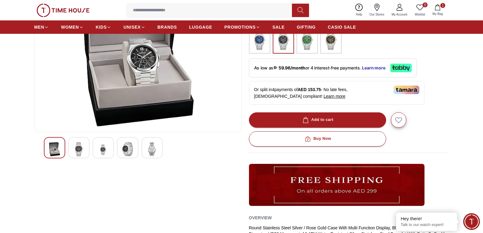
click at [78, 147] on img at bounding box center [78, 149] width 11 height 14
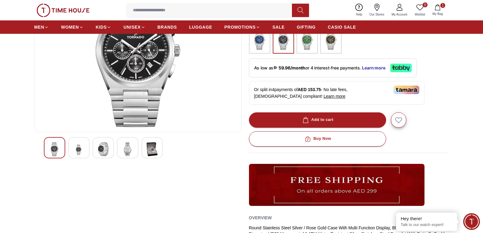
click at [102, 152] on img at bounding box center [103, 149] width 11 height 14
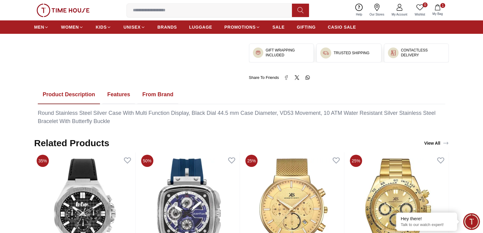
scroll to position [305, 0]
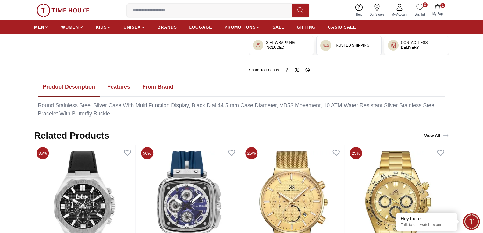
click at [116, 92] on button "Features" at bounding box center [118, 87] width 33 height 19
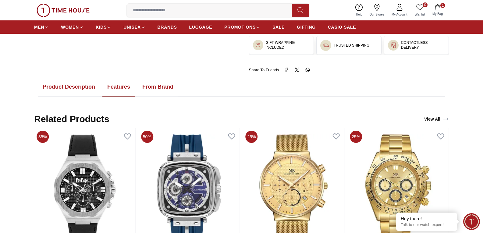
click at [165, 89] on button "From Brand" at bounding box center [157, 87] width 41 height 19
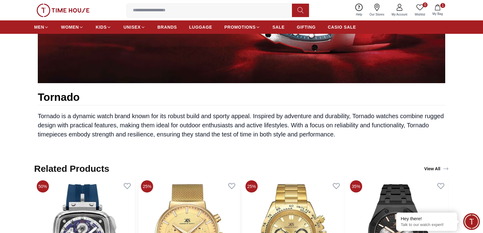
scroll to position [579, 0]
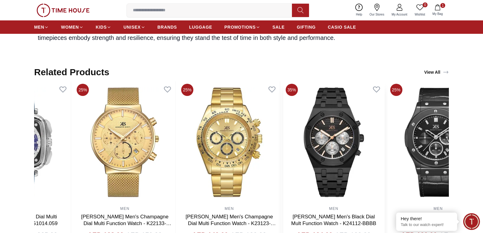
click at [288, 135] on img at bounding box center [333, 142] width 101 height 122
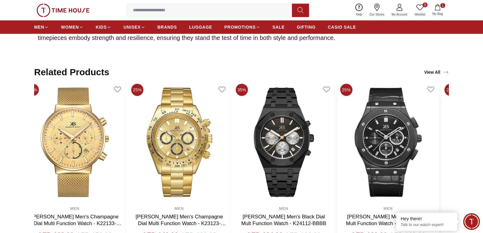
click at [337, 140] on img at bounding box center [387, 142] width 101 height 122
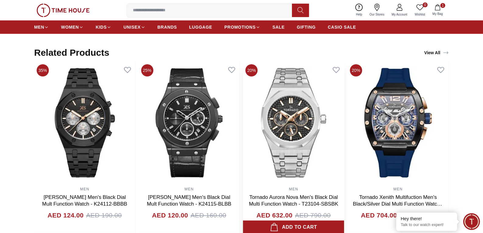
scroll to position [609, 0]
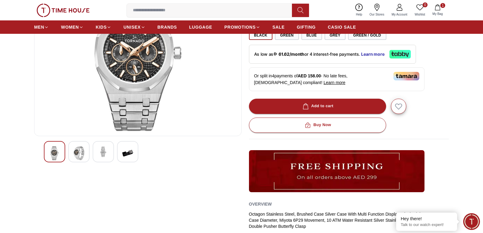
scroll to position [91, 0]
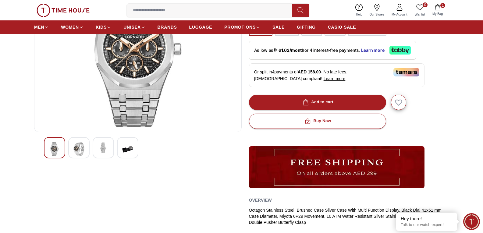
click at [82, 151] on img at bounding box center [78, 149] width 11 height 14
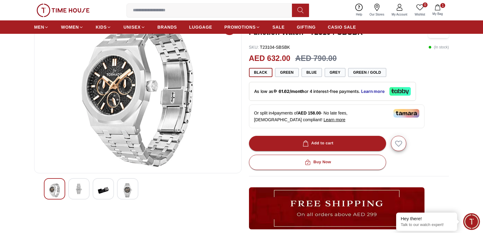
scroll to position [61, 0]
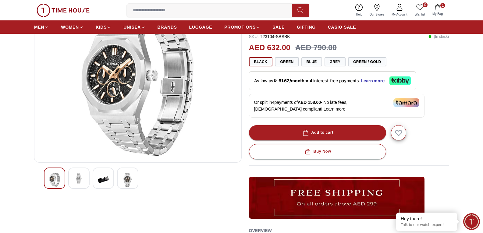
click at [98, 174] on img at bounding box center [103, 180] width 11 height 14
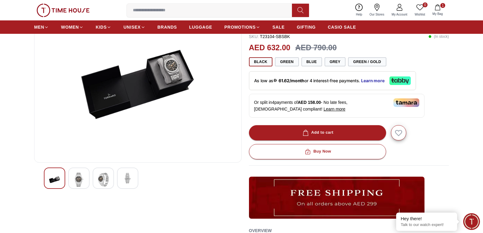
click at [125, 182] on img at bounding box center [127, 178] width 11 height 11
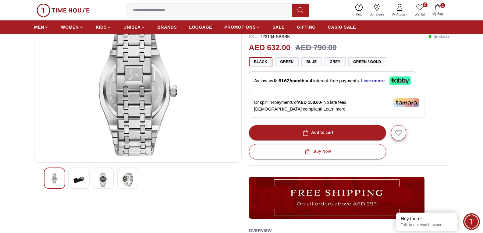
click at [61, 180] on div at bounding box center [54, 178] width 21 height 21
click at [81, 178] on img at bounding box center [78, 180] width 11 height 14
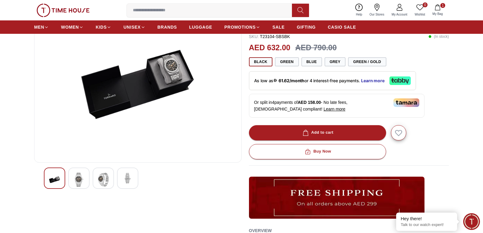
click at [80, 181] on img at bounding box center [78, 180] width 11 height 14
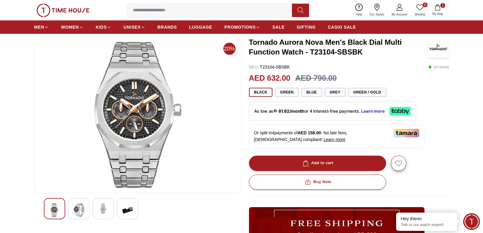
scroll to position [0, 0]
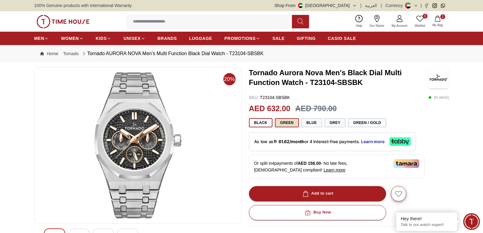
click at [287, 122] on button "Green" at bounding box center [287, 122] width 24 height 9
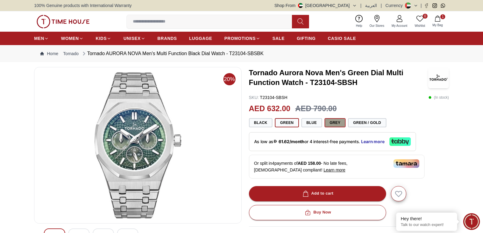
click at [333, 123] on button "Grey" at bounding box center [334, 122] width 21 height 9
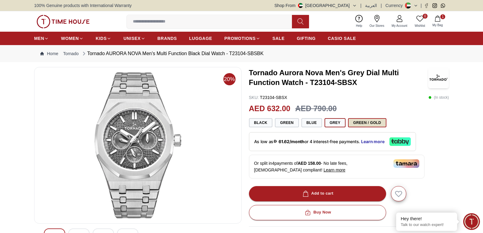
click at [372, 122] on button "Green / Gold" at bounding box center [367, 122] width 38 height 9
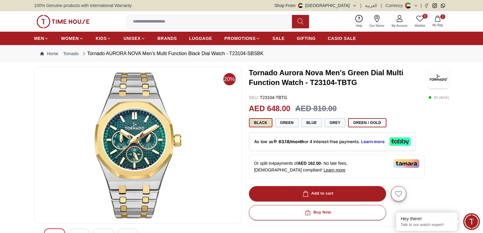
click at [259, 123] on button "Black" at bounding box center [261, 122] width 24 height 9
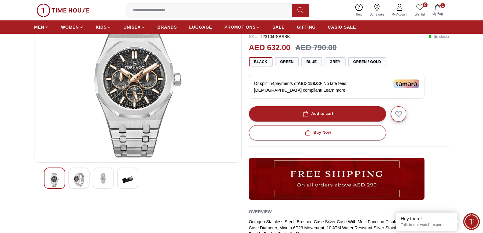
scroll to position [30, 0]
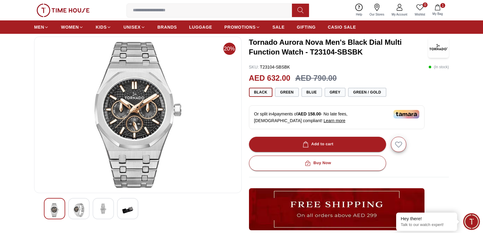
click at [77, 212] on img at bounding box center [78, 210] width 11 height 14
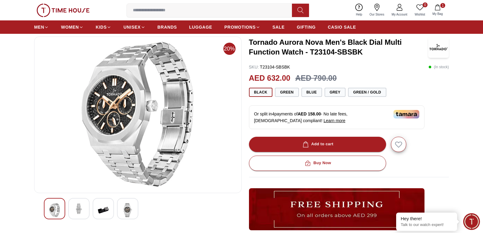
click at [101, 206] on img at bounding box center [103, 210] width 11 height 14
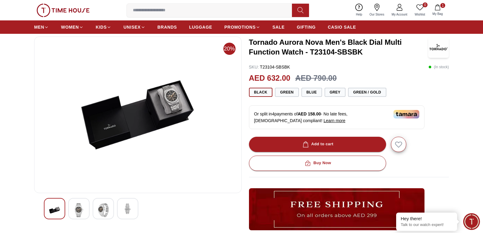
click at [126, 212] on img at bounding box center [127, 208] width 11 height 11
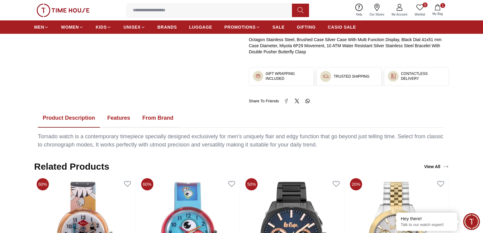
scroll to position [244, 0]
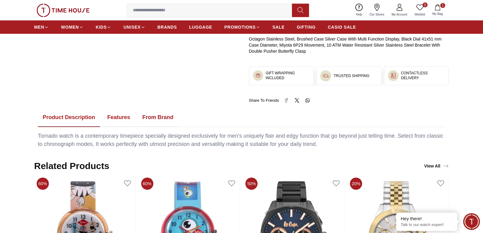
click at [118, 116] on button "Features" at bounding box center [118, 117] width 33 height 19
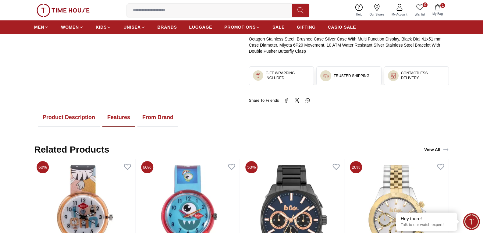
click at [79, 115] on button "Product Description" at bounding box center [69, 117] width 62 height 19
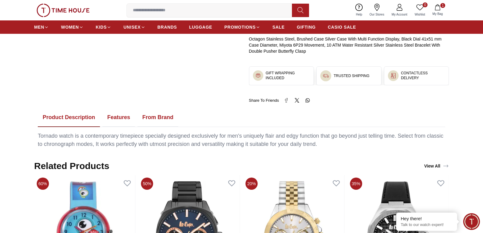
click at [121, 119] on button "Features" at bounding box center [118, 117] width 33 height 19
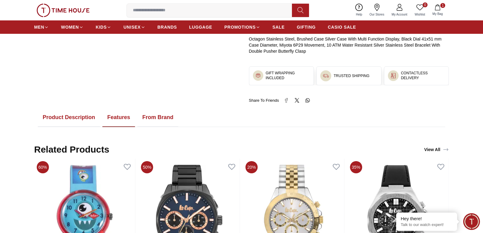
click at [161, 118] on button "From Brand" at bounding box center [157, 117] width 41 height 19
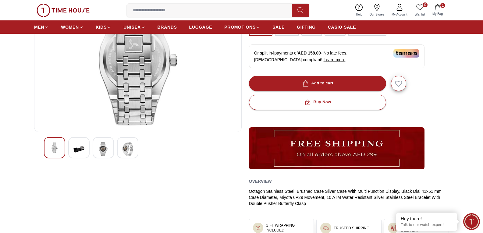
scroll to position [61, 0]
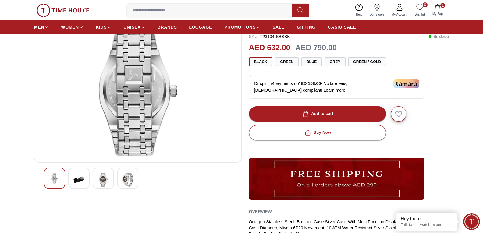
click at [76, 181] on img at bounding box center [78, 180] width 11 height 14
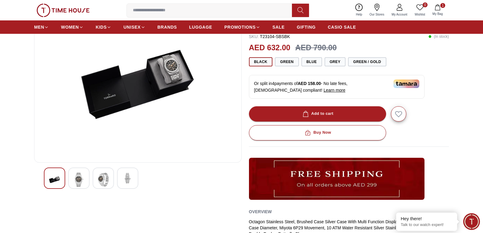
click at [103, 175] on img at bounding box center [103, 180] width 11 height 14
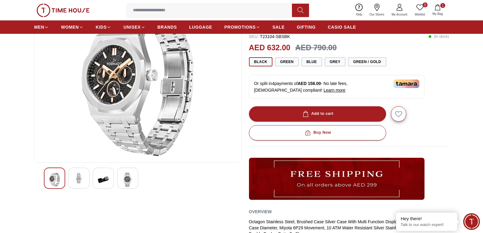
click at [62, 178] on div at bounding box center [54, 178] width 21 height 21
click at [78, 179] on img at bounding box center [78, 178] width 11 height 11
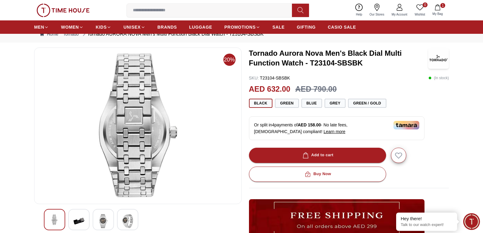
scroll to position [30, 0]
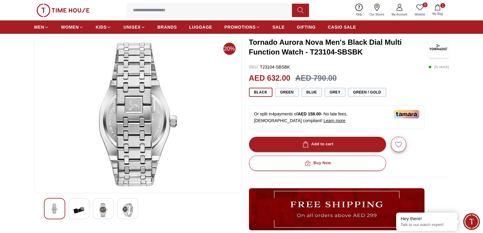
click at [101, 206] on img at bounding box center [103, 210] width 11 height 14
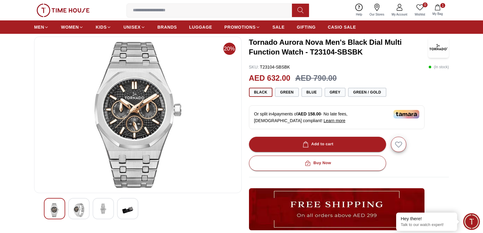
click at [127, 204] on img at bounding box center [127, 210] width 11 height 14
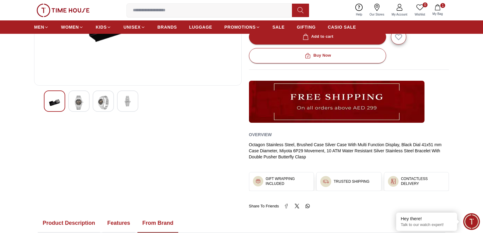
scroll to position [152, 0]
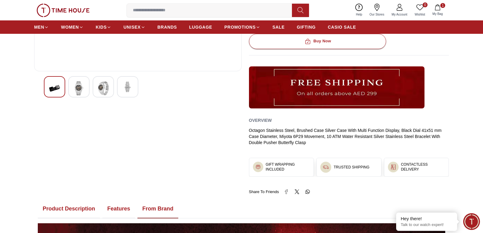
click at [114, 209] on button "Features" at bounding box center [118, 209] width 33 height 19
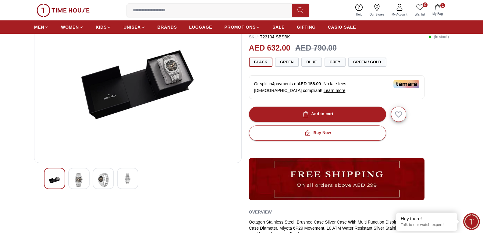
scroll to position [0, 0]
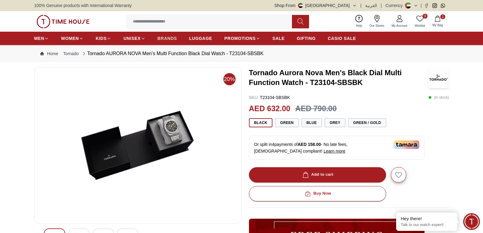
click at [169, 40] on span "BRANDS" at bounding box center [166, 38] width 19 height 6
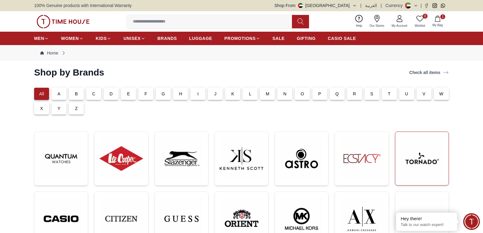
click at [413, 150] on img at bounding box center [422, 159] width 44 height 44
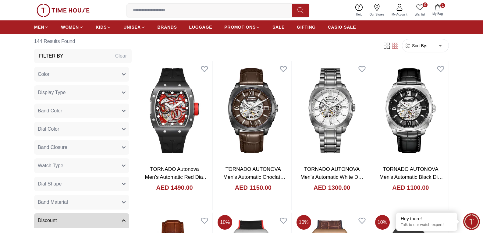
scroll to position [30, 0]
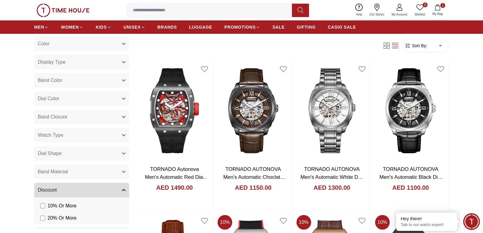
click at [55, 136] on span "Watch Type" at bounding box center [51, 135] width 26 height 7
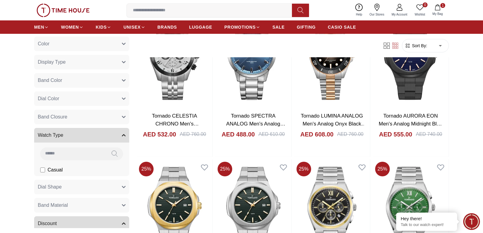
scroll to position [579, 0]
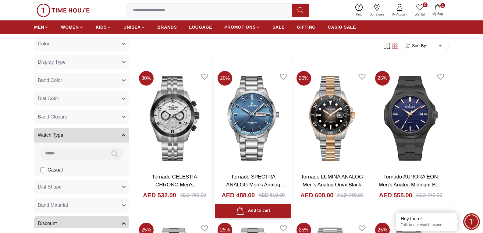
click at [246, 176] on link "Tornado SPECTRA ANALOG Men's Analog Blue Dial Watch - T23001-SBSL" at bounding box center [254, 188] width 62 height 29
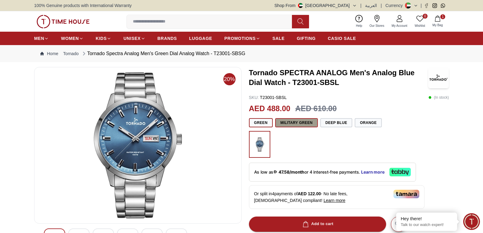
click at [310, 121] on button "Military Green" at bounding box center [296, 122] width 43 height 9
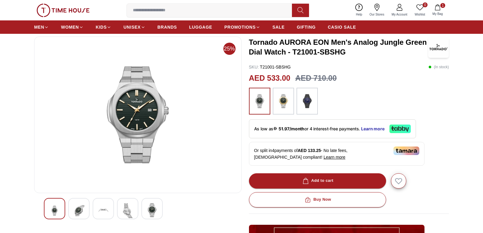
click at [104, 210] on img at bounding box center [103, 210] width 11 height 15
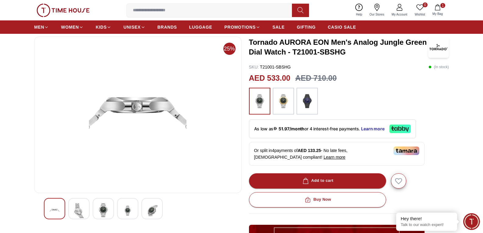
click at [125, 210] on img at bounding box center [127, 210] width 11 height 15
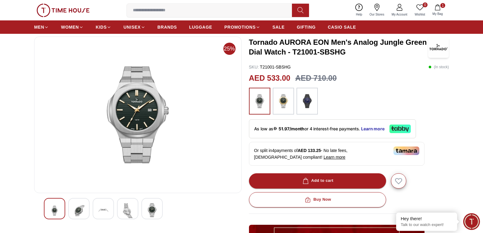
click at [157, 210] on div at bounding box center [151, 208] width 21 height 21
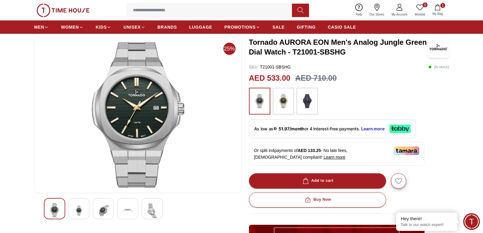
click at [72, 207] on div at bounding box center [78, 208] width 21 height 21
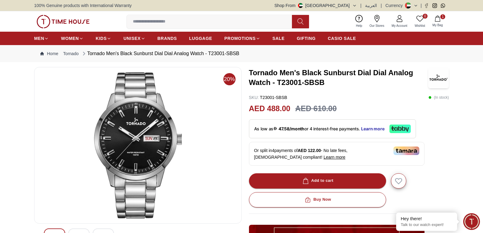
scroll to position [61, 0]
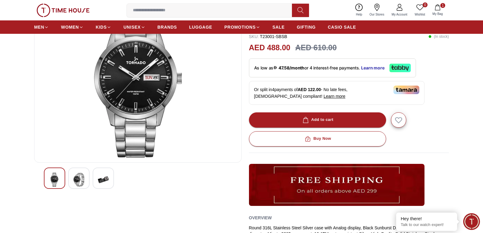
click at [83, 179] on img at bounding box center [78, 180] width 11 height 14
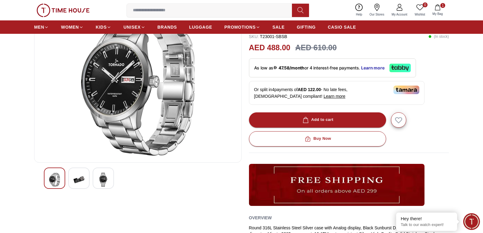
scroll to position [30, 0]
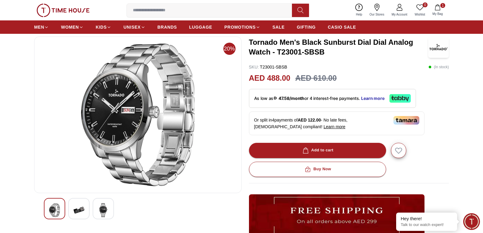
click at [104, 206] on img at bounding box center [103, 210] width 11 height 14
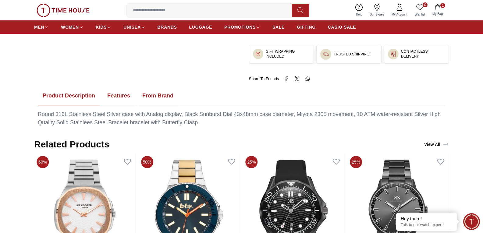
scroll to position [274, 0]
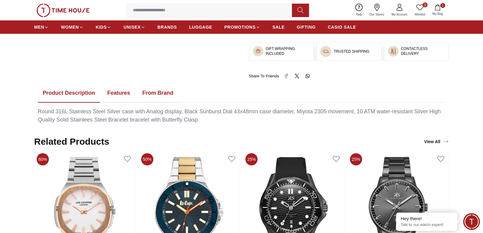
click at [116, 92] on button "Features" at bounding box center [118, 93] width 33 height 19
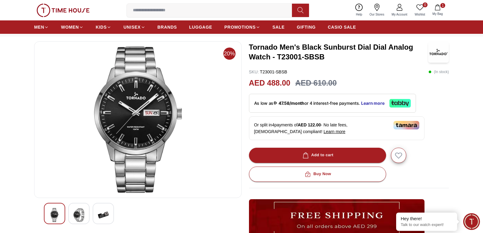
scroll to position [61, 0]
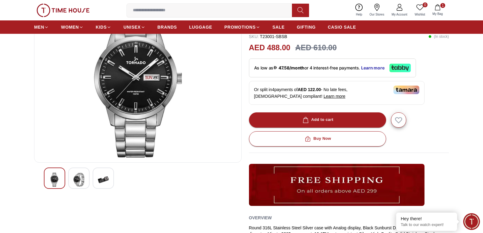
click at [79, 183] on img at bounding box center [78, 180] width 11 height 14
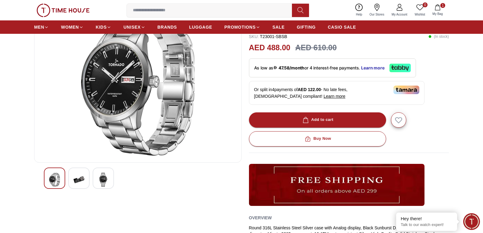
click at [99, 177] on img at bounding box center [103, 180] width 11 height 14
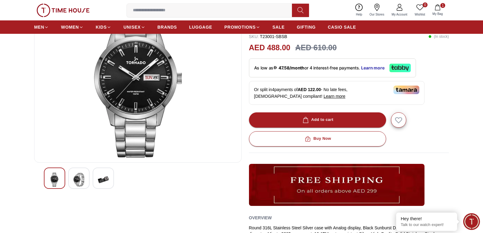
click at [73, 176] on img at bounding box center [78, 180] width 11 height 14
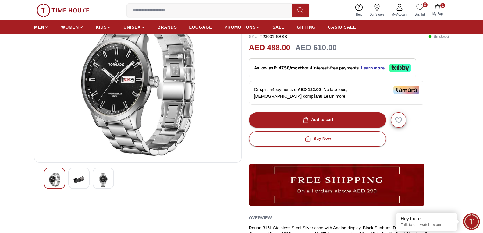
click at [75, 181] on img at bounding box center [78, 180] width 11 height 14
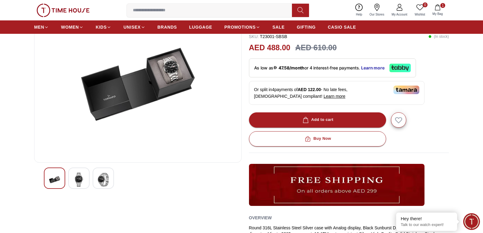
click at [100, 181] on img at bounding box center [103, 180] width 11 height 14
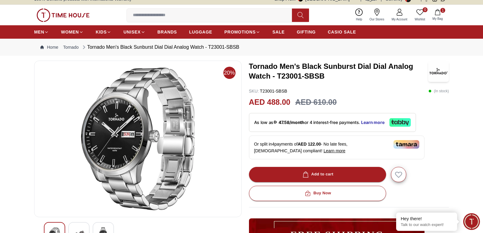
scroll to position [0, 0]
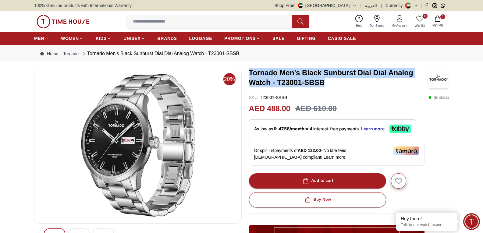
drag, startPoint x: 250, startPoint y: 71, endPoint x: 327, endPoint y: 80, distance: 77.5
click at [327, 80] on h3 "Tornado Men's Black Sunburst Dial Dial Analog Watch - T23001-SBSB" at bounding box center [338, 77] width 179 height 19
copy h3 "Tornado Men's Black Sunburst Dial Dial Analog Watch - T23001-SBSB"
